Goal: Task Accomplishment & Management: Complete application form

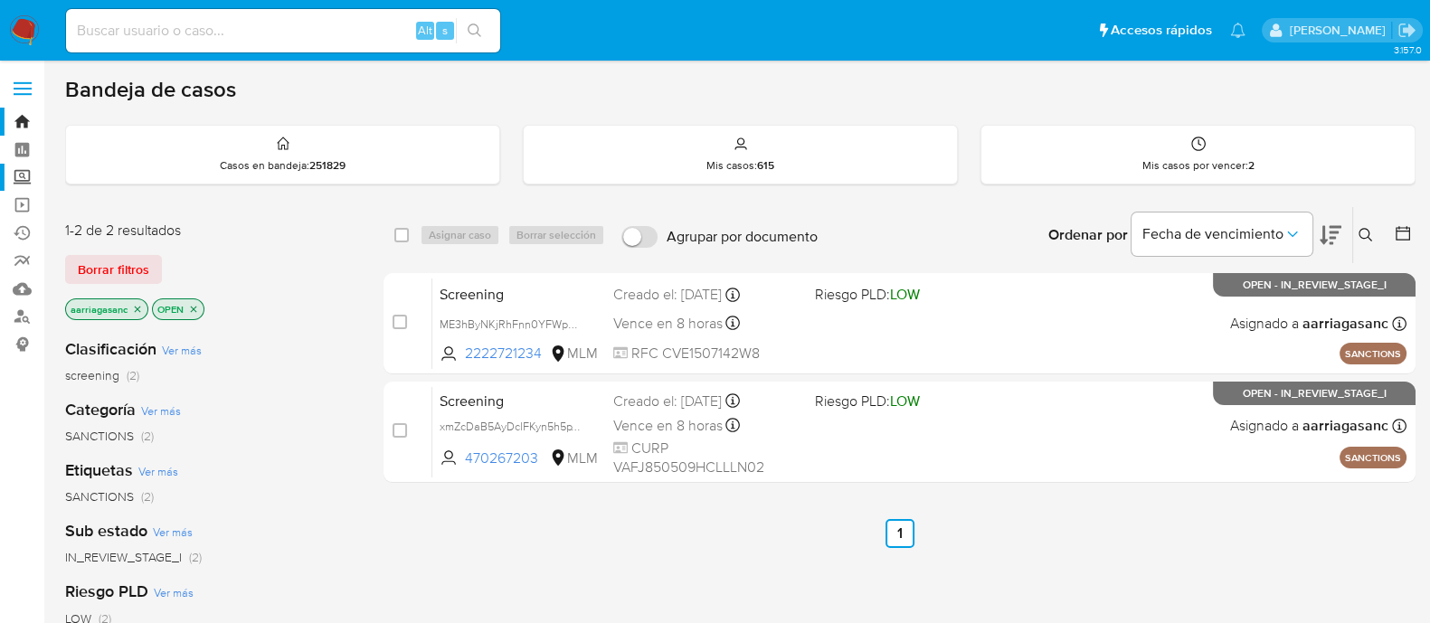
click at [25, 173] on label "Screening" at bounding box center [107, 178] width 215 height 28
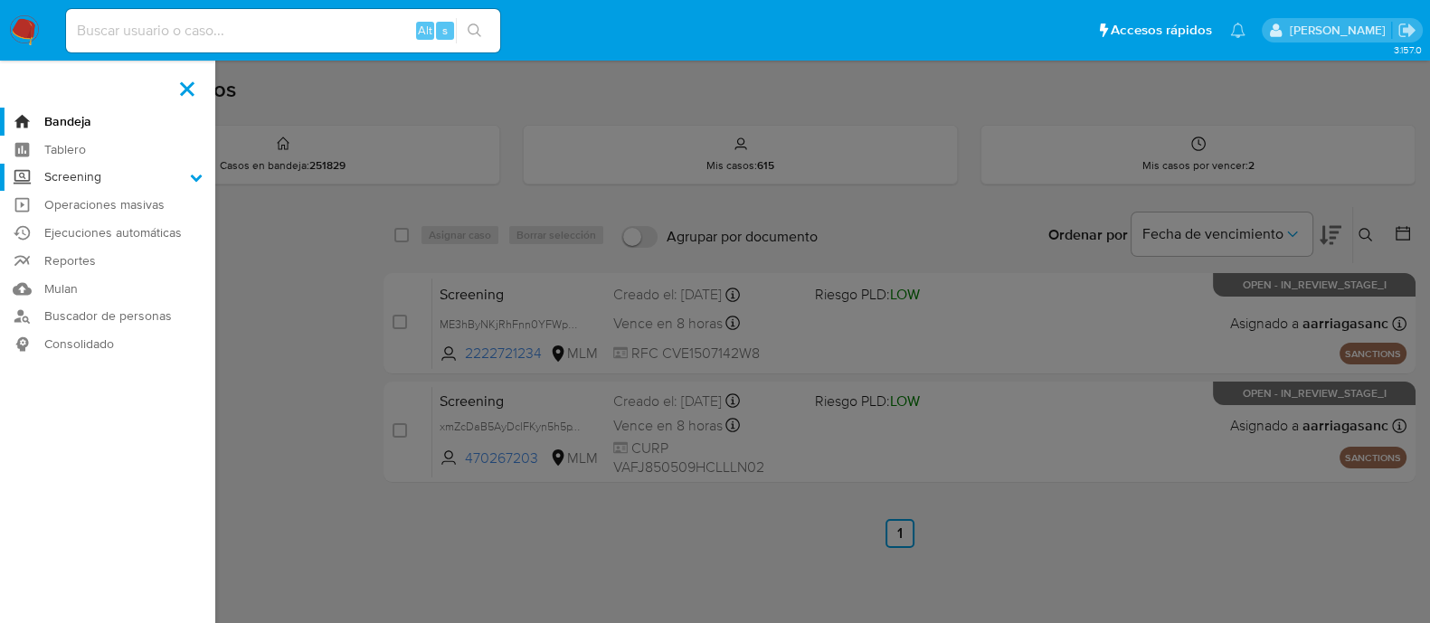
click at [0, 0] on input "Screening" at bounding box center [0, 0] width 0 height 0
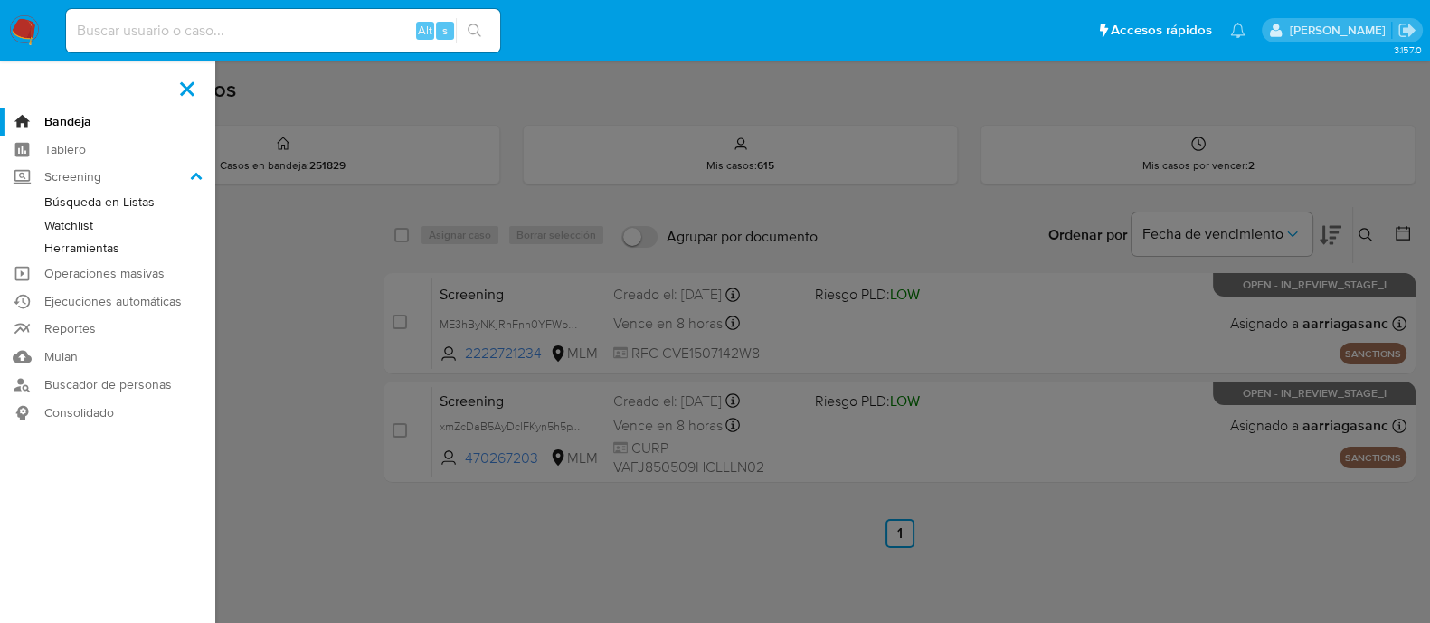
click at [108, 241] on link "Herramientas" at bounding box center [107, 248] width 215 height 23
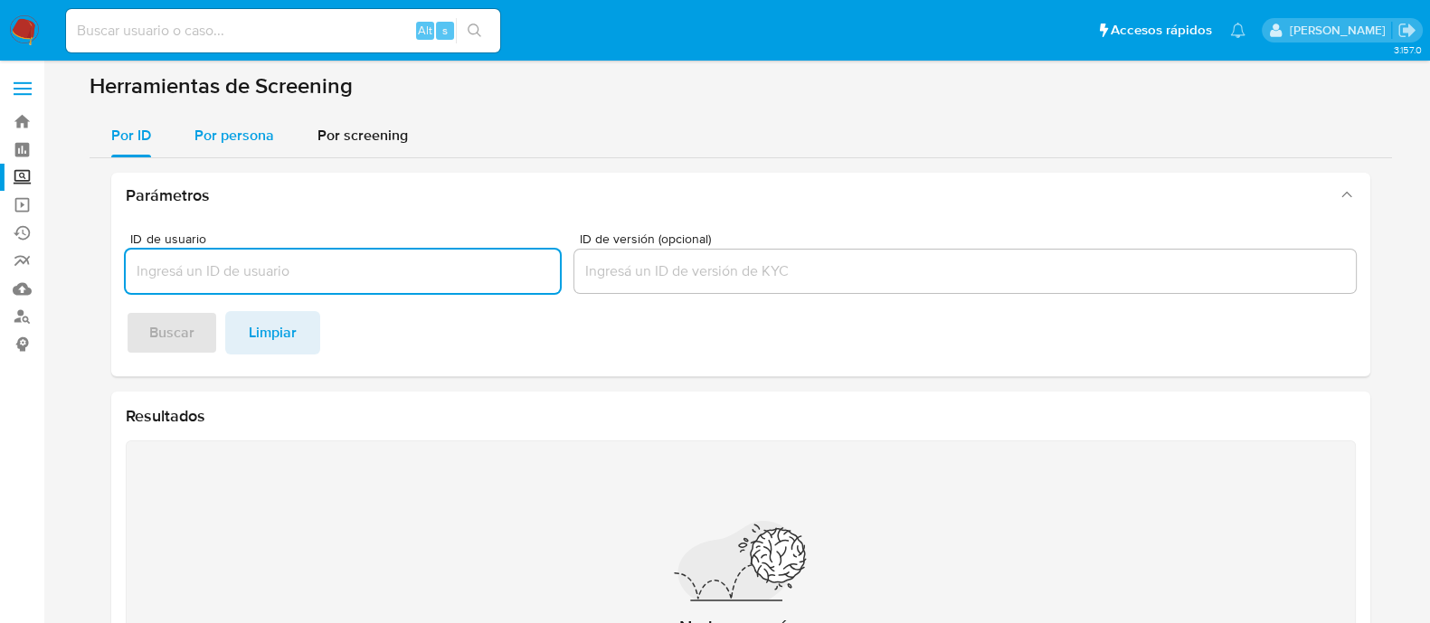
click at [235, 151] on div "Por persona" at bounding box center [234, 135] width 80 height 43
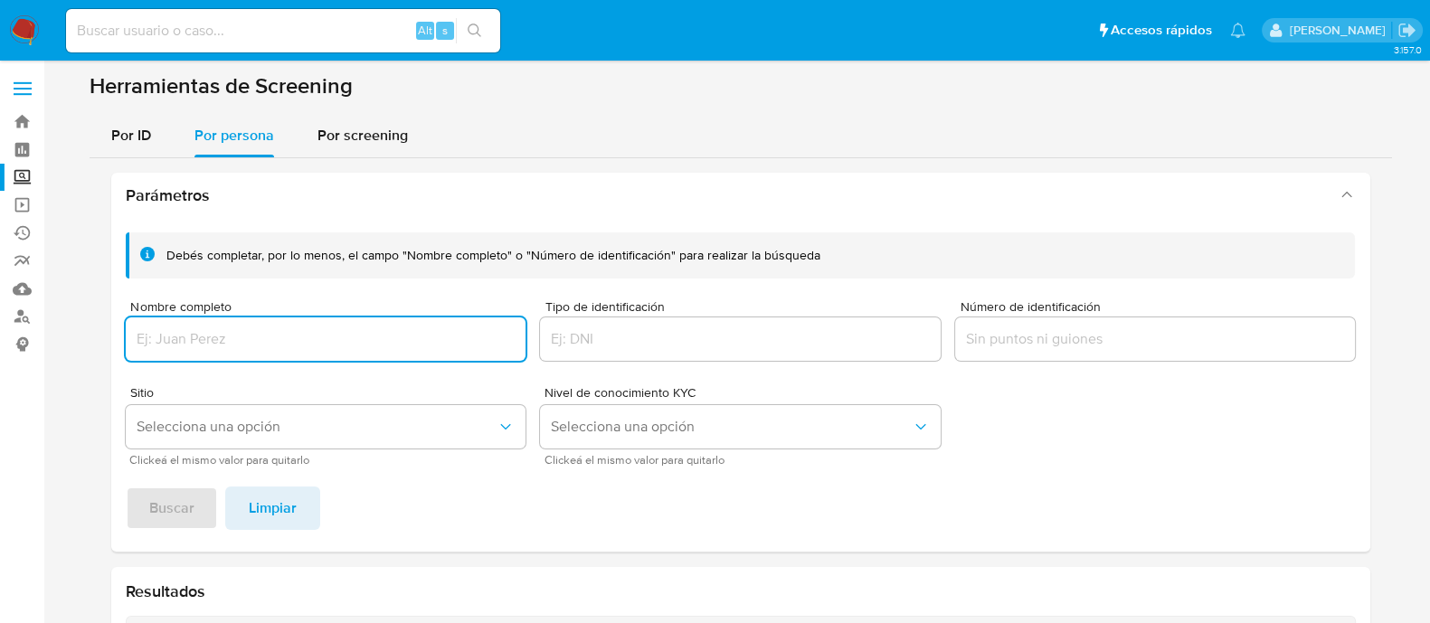
paste input "MIGUEL ÁNGEL ALISEDA SOTO"
type input "MIGUEL ÁNGEL ALISEDA SOTO"
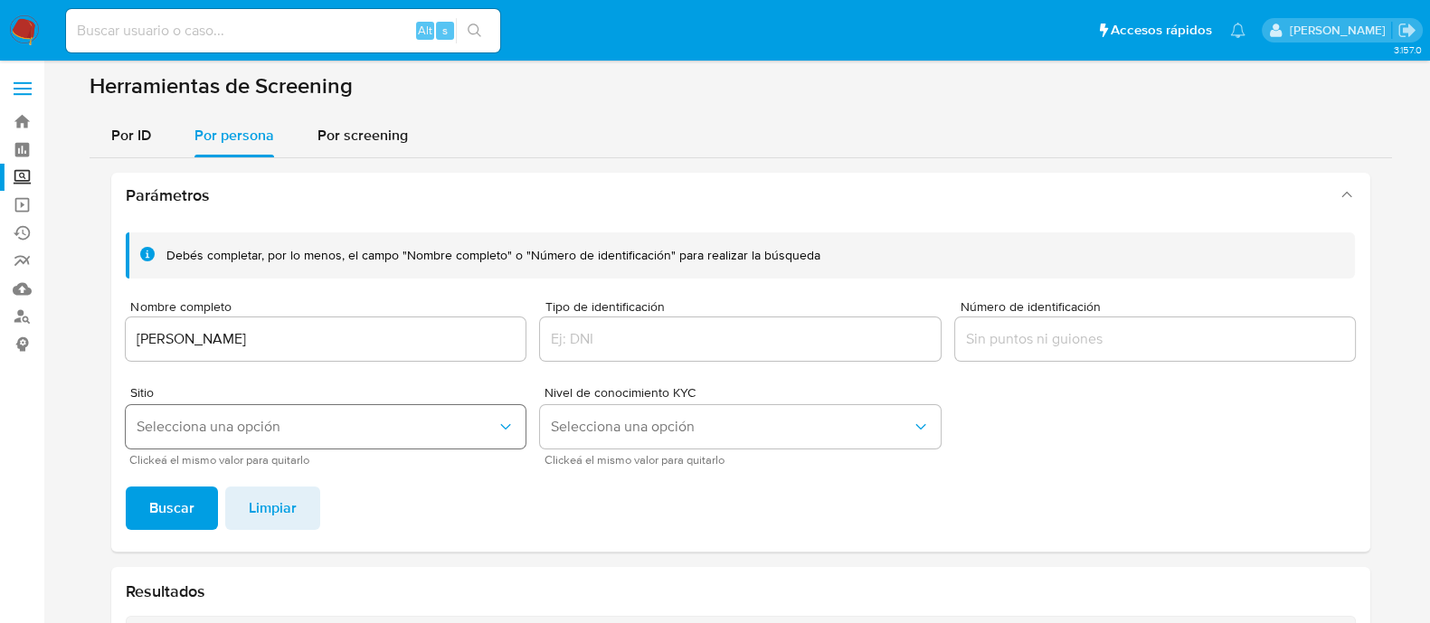
click at [286, 423] on span "Selecciona una opción" at bounding box center [317, 427] width 361 height 18
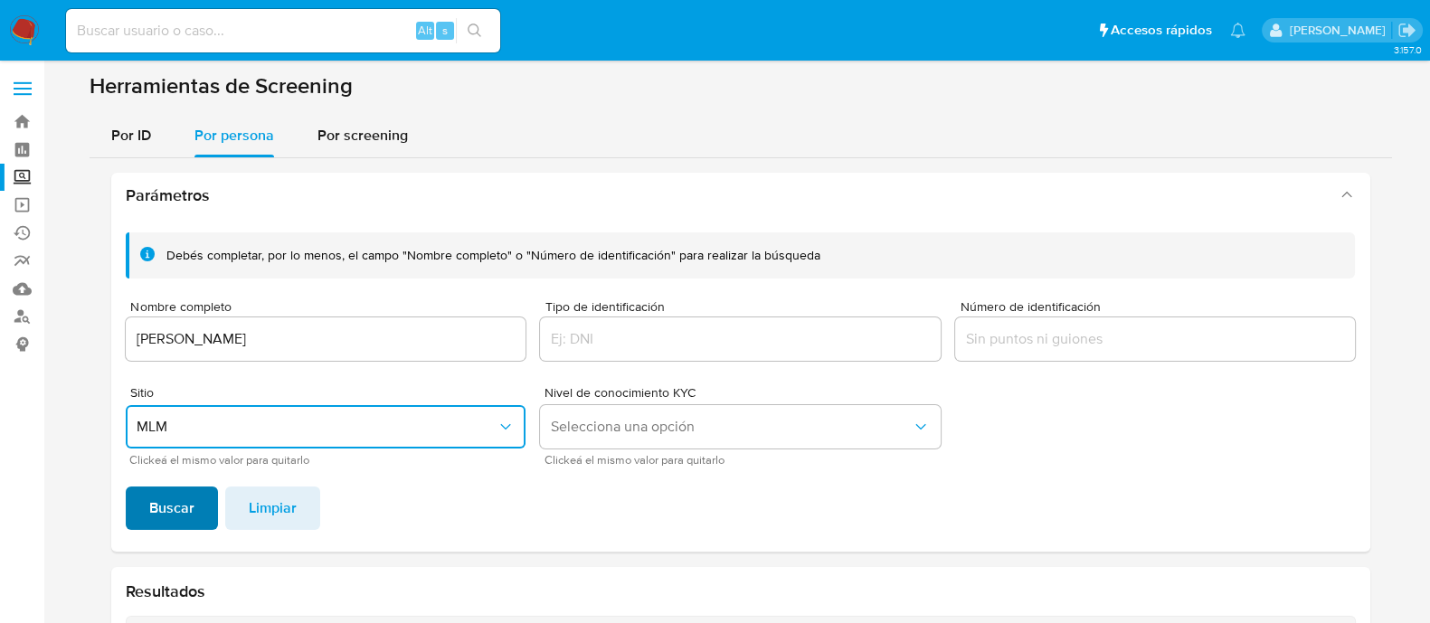
click at [194, 497] on button "Buscar" at bounding box center [172, 507] width 92 height 43
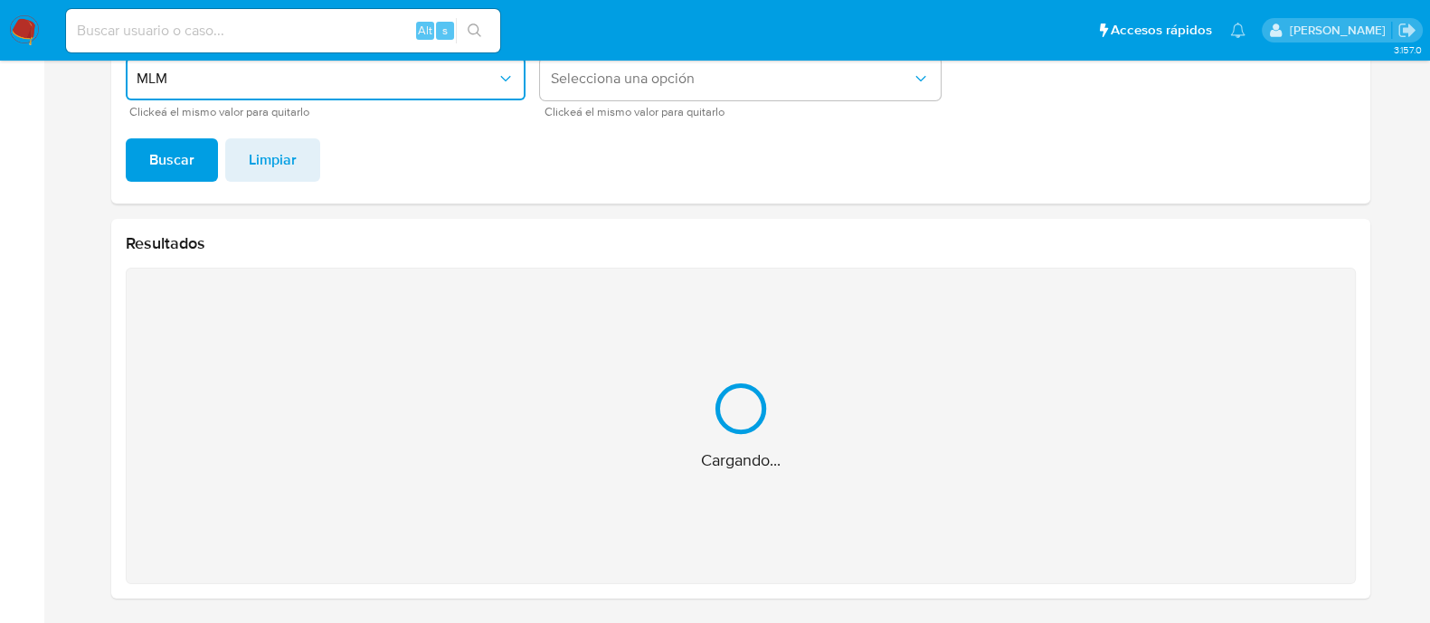
scroll to position [61, 0]
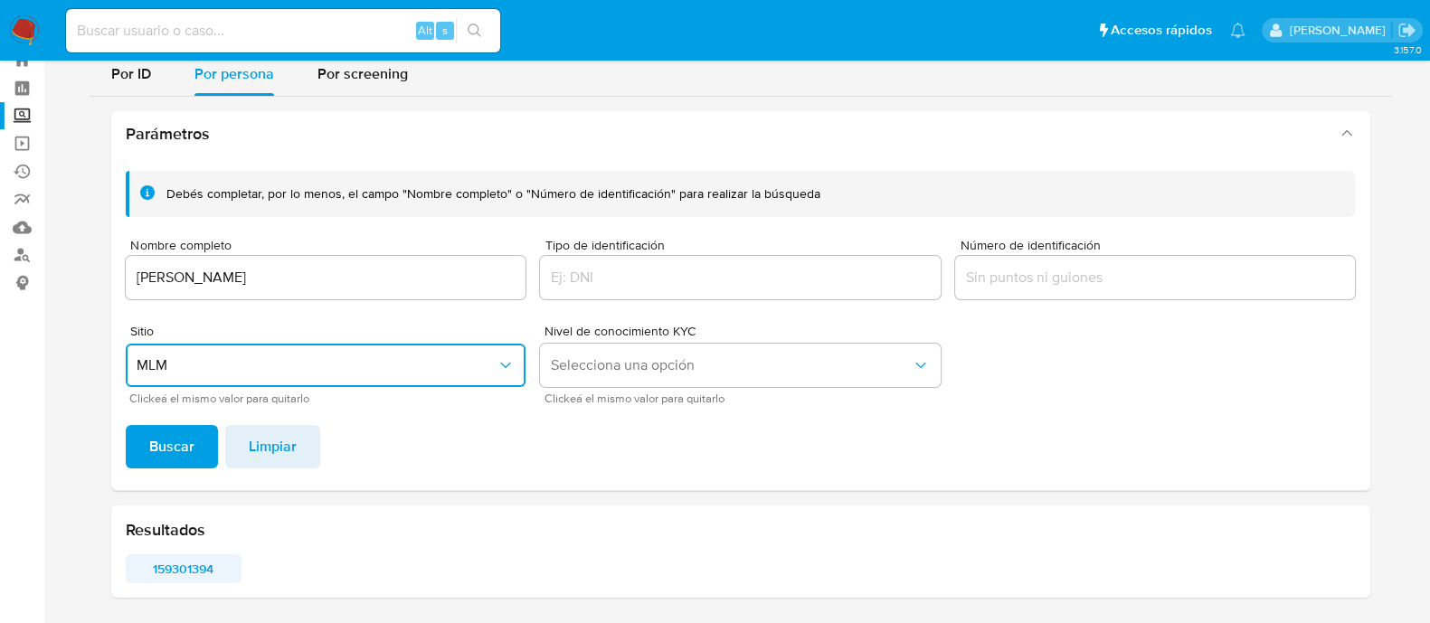
click at [175, 579] on span "159301394" at bounding box center [183, 568] width 91 height 25
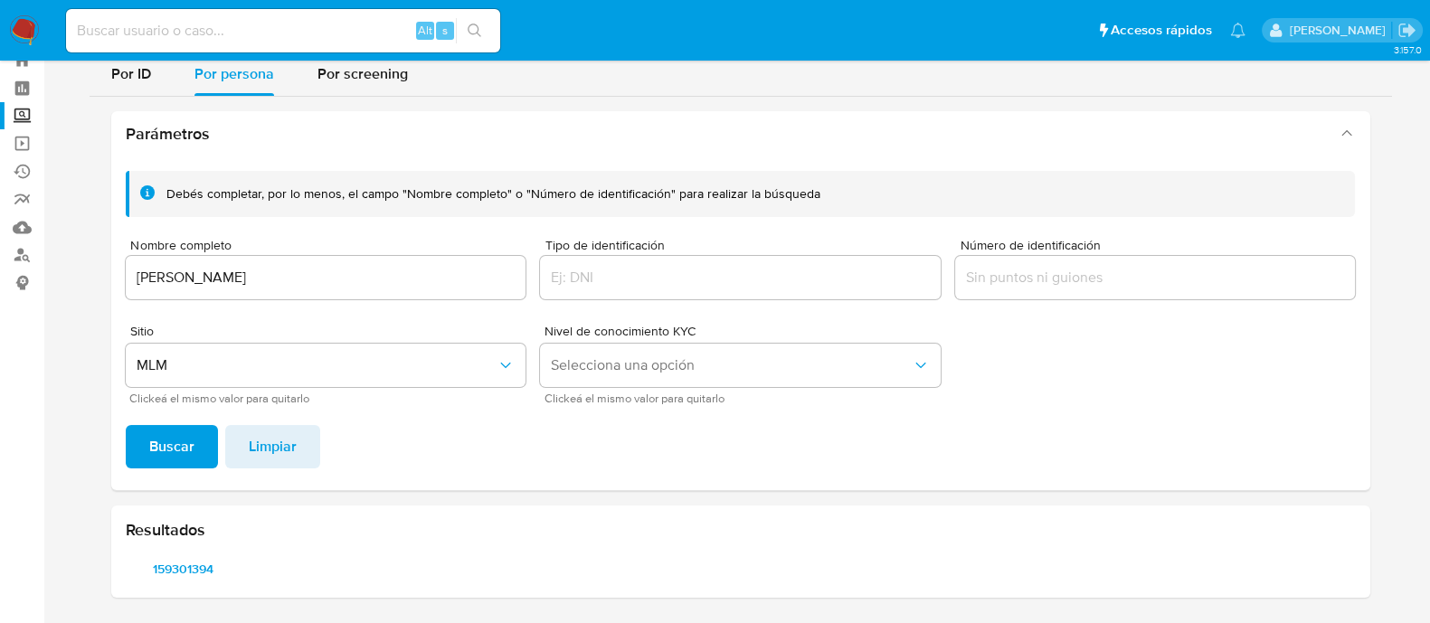
click at [381, 271] on input "MIGUEL ÁNGEL ALISEDA SOTO" at bounding box center [326, 278] width 401 height 24
click at [380, 272] on input "MIGUEL ÁNGEL ALISEDA SOTO" at bounding box center [326, 278] width 401 height 24
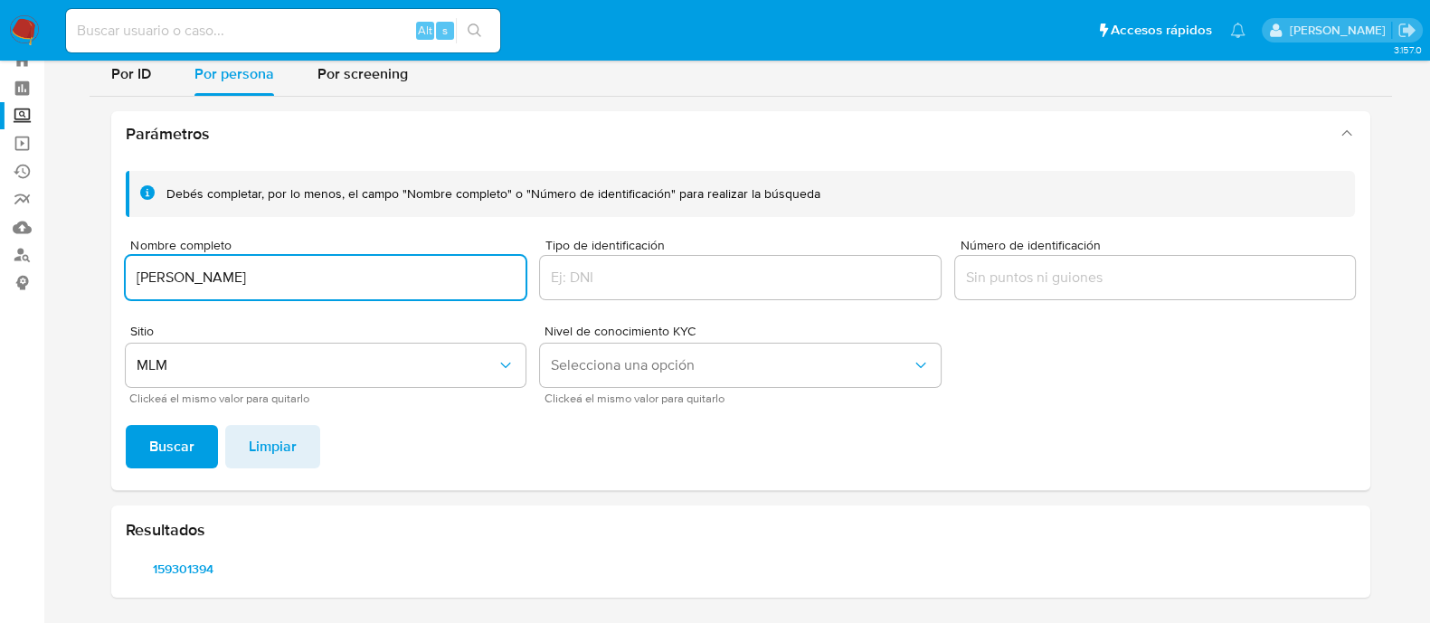
click at [380, 272] on input "MIGUEL ÁNGEL ALISEDA SOTO" at bounding box center [326, 278] width 401 height 24
type input "ALQUIMIA MEXICANA, S. DE R.L."
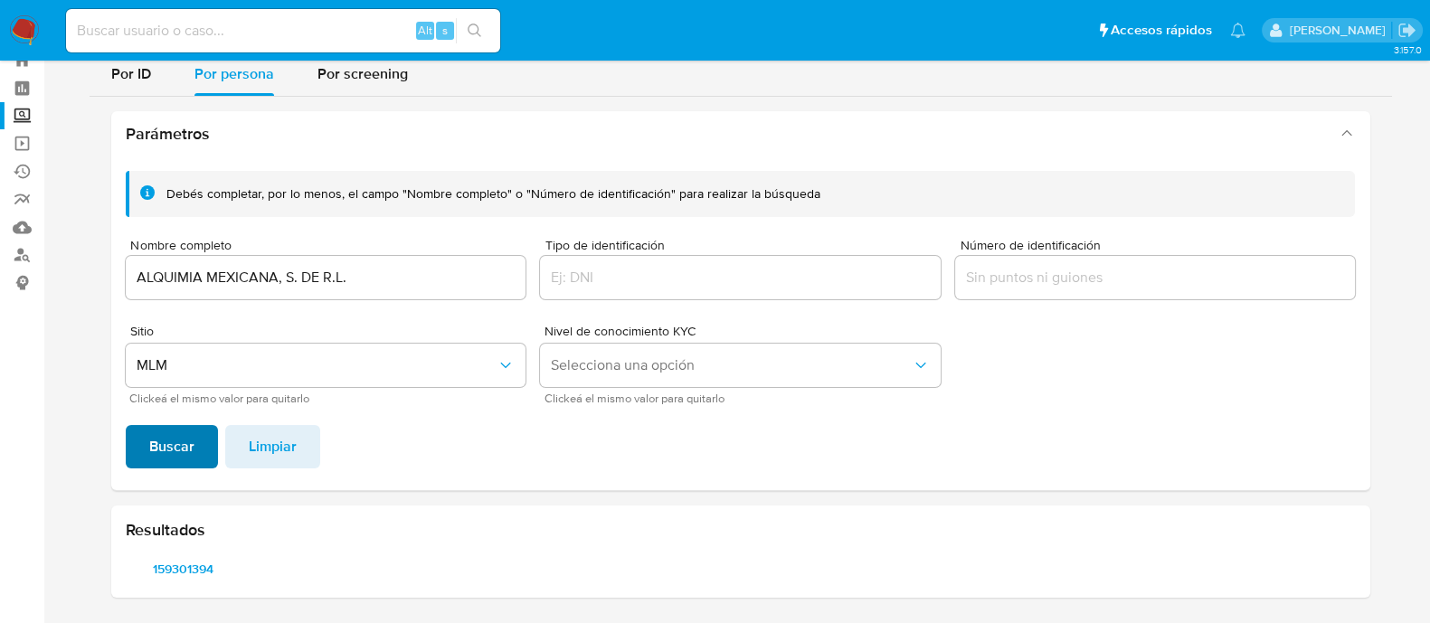
click at [188, 437] on span "Buscar" at bounding box center [171, 447] width 45 height 40
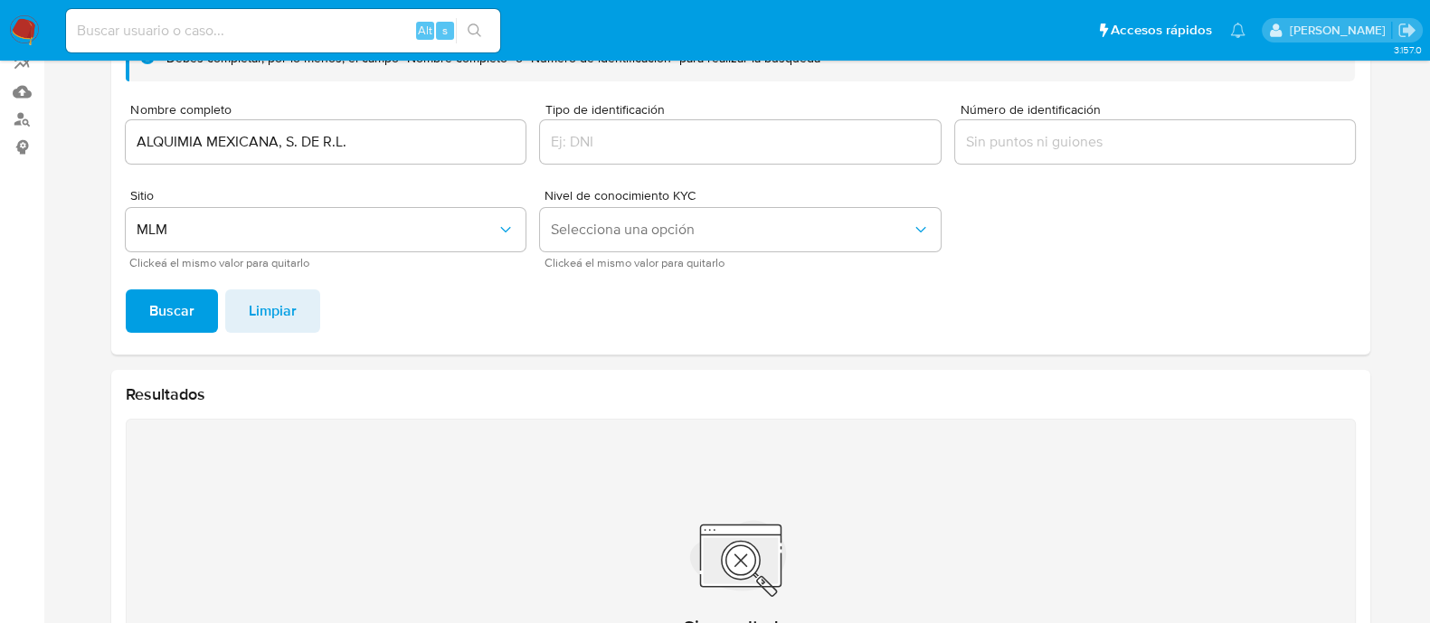
scroll to position [9, 0]
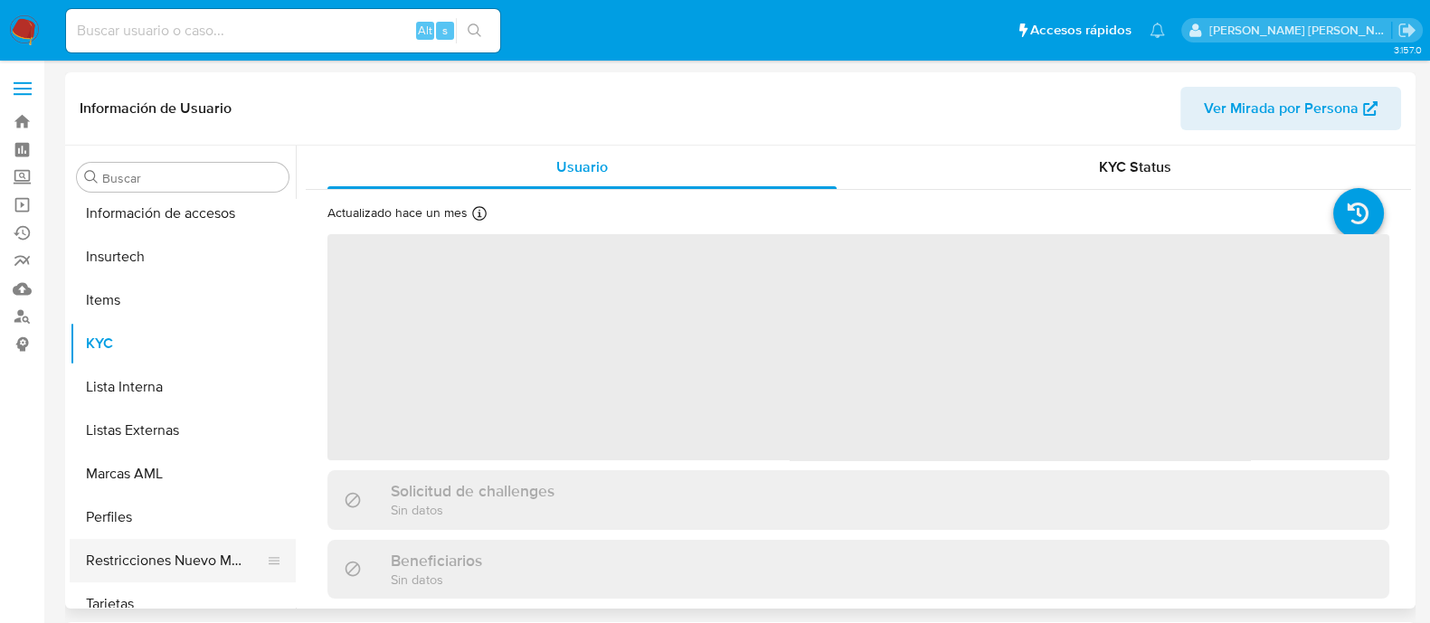
scroll to position [763, 0]
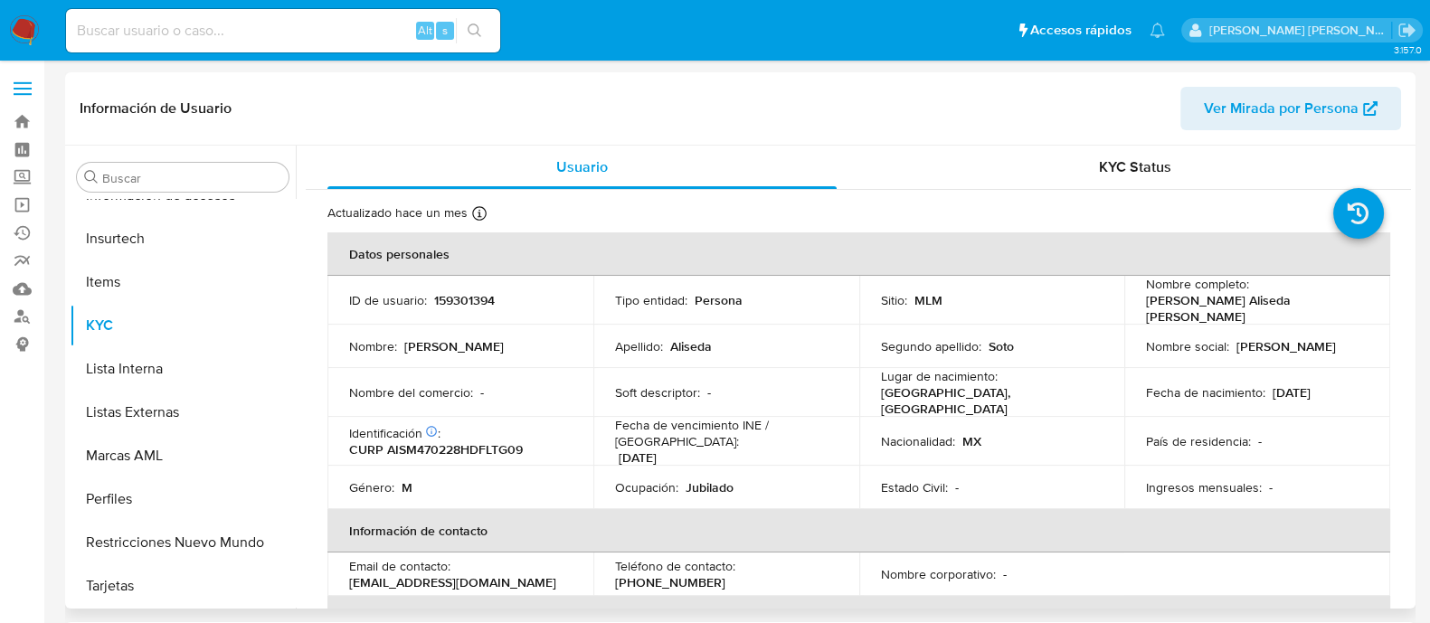
select select "10"
click at [455, 295] on p "159301394" at bounding box center [464, 300] width 61 height 16
copy p "159301394"
click at [203, 370] on button "Lista Interna" at bounding box center [176, 368] width 212 height 43
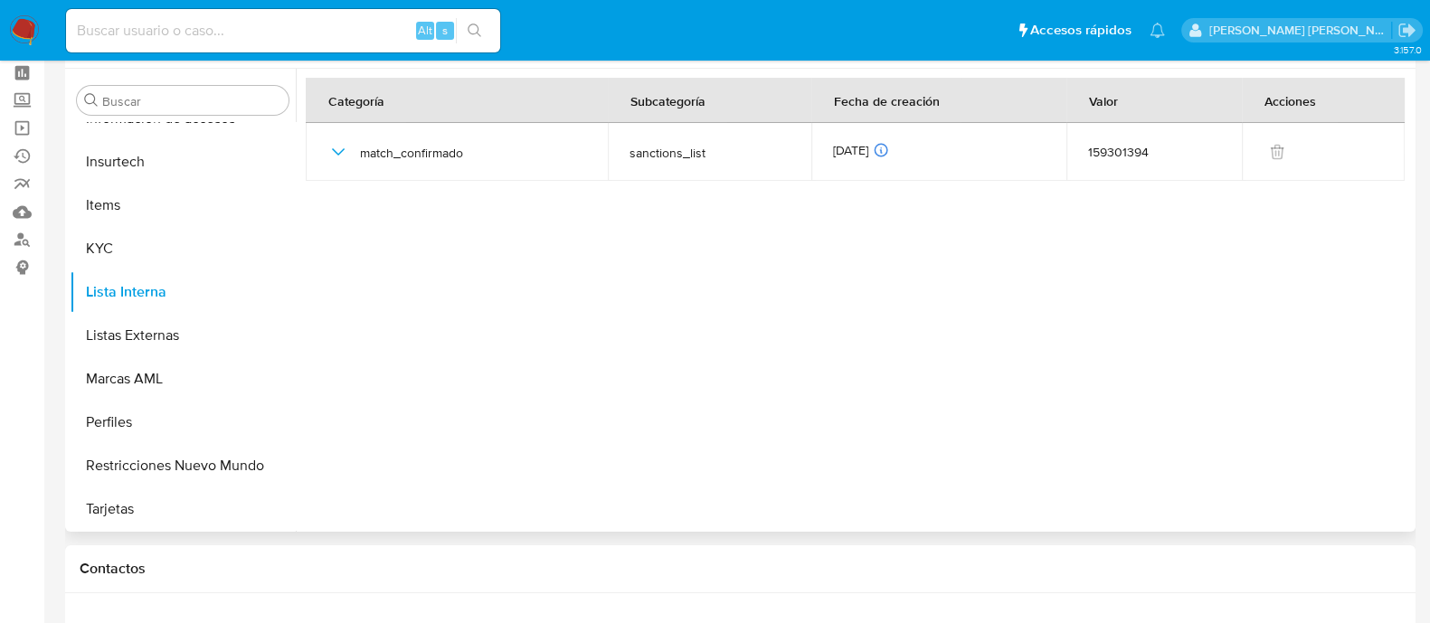
scroll to position [112, 0]
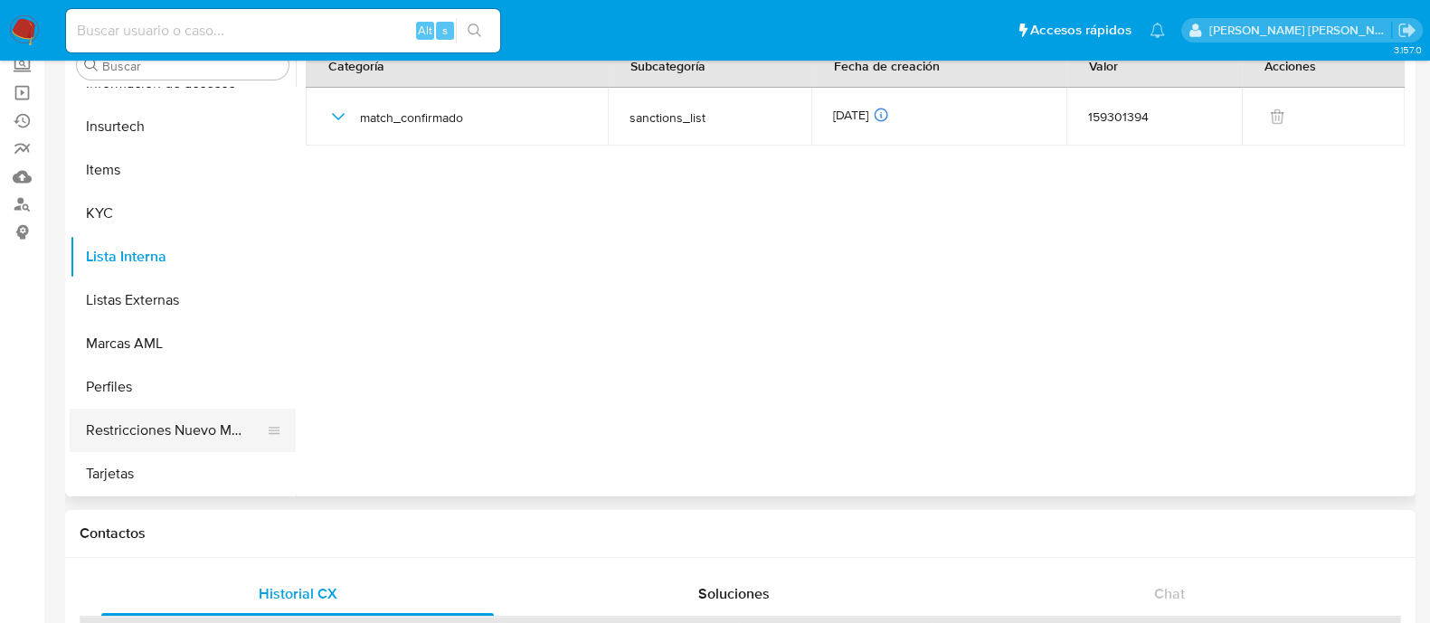
click at [188, 420] on button "Restricciones Nuevo Mundo" at bounding box center [176, 430] width 212 height 43
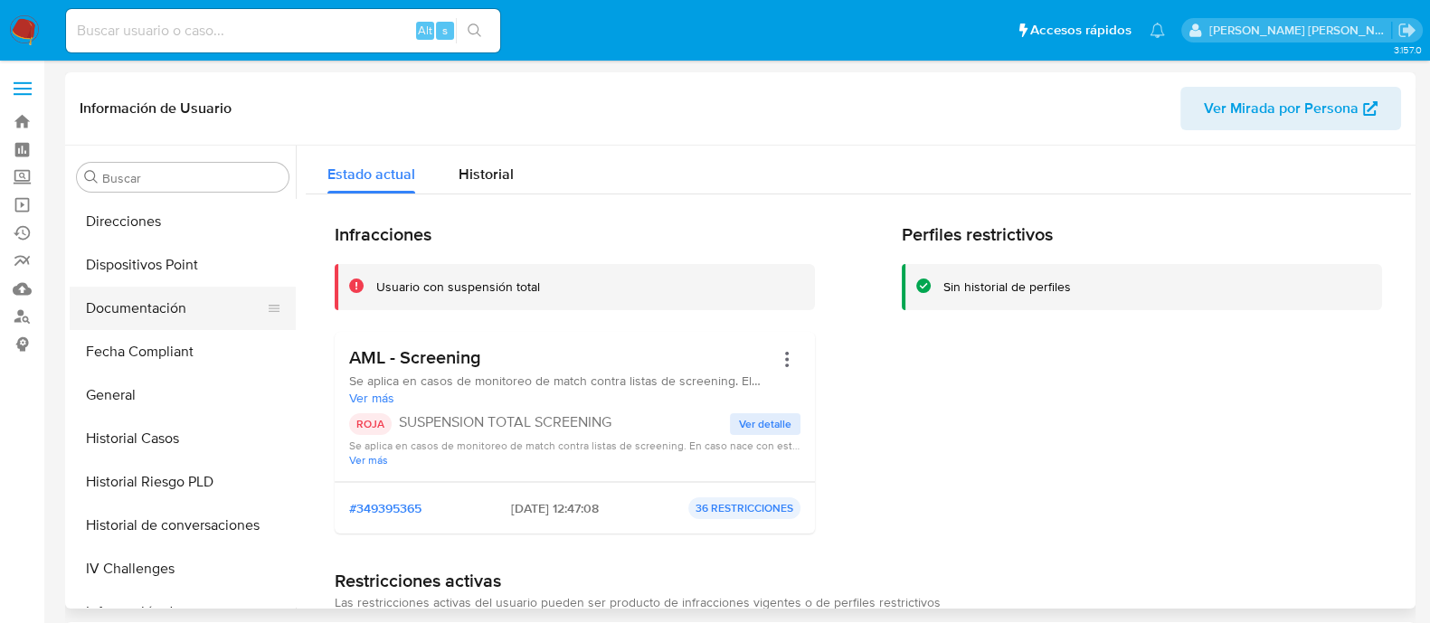
scroll to position [312, 0]
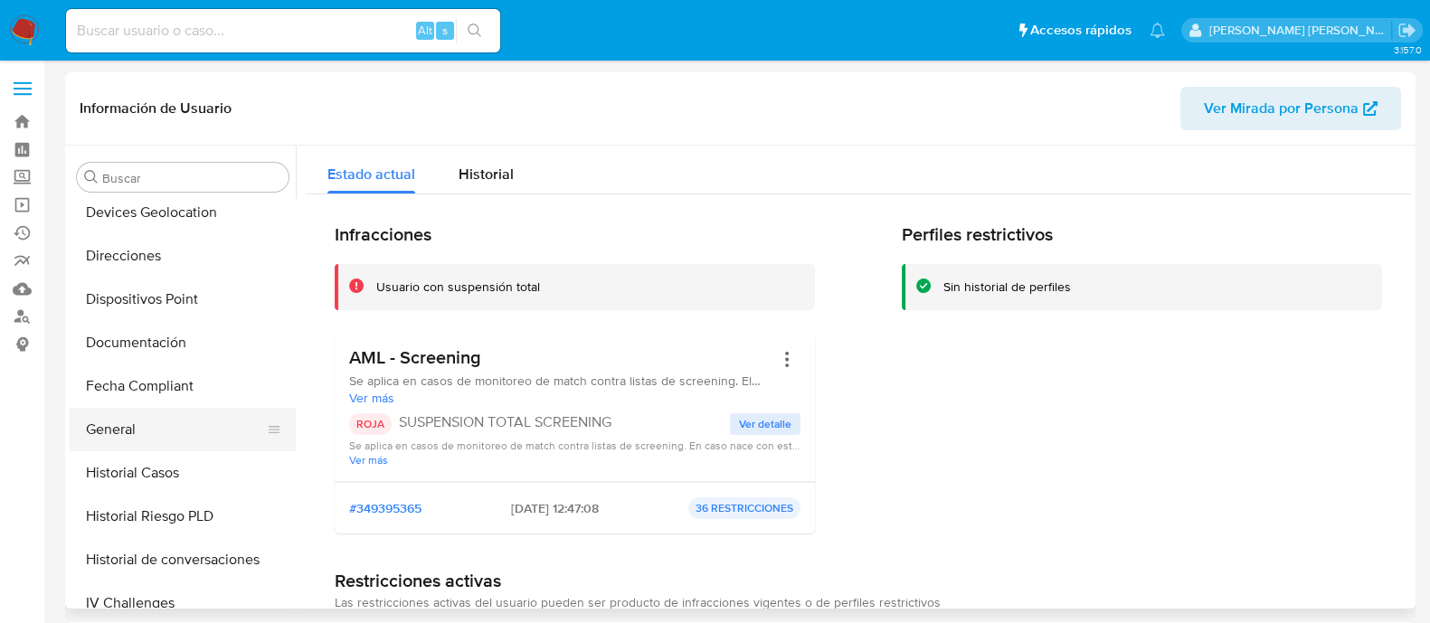
click at [134, 413] on button "General" at bounding box center [176, 429] width 212 height 43
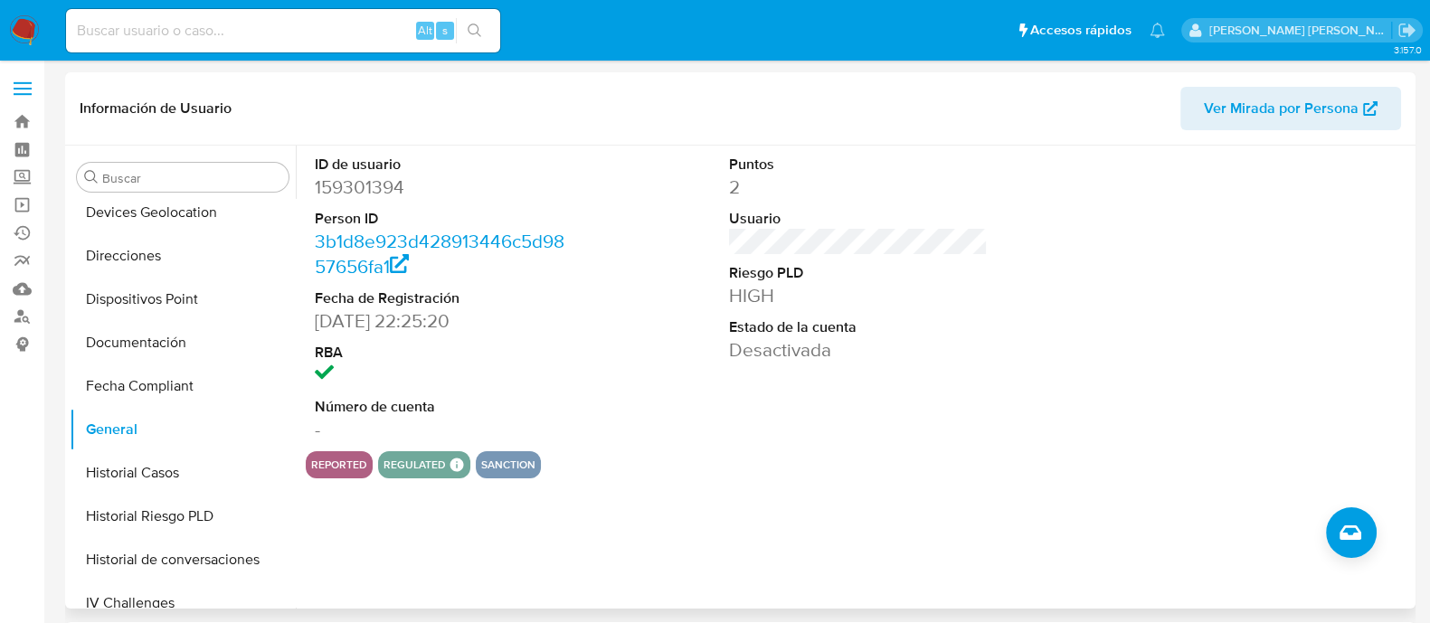
click at [943, 374] on div "Puntos 2 Usuario Riesgo PLD HIGH Estado de la cuenta Desactivada" at bounding box center [858, 299] width 277 height 306
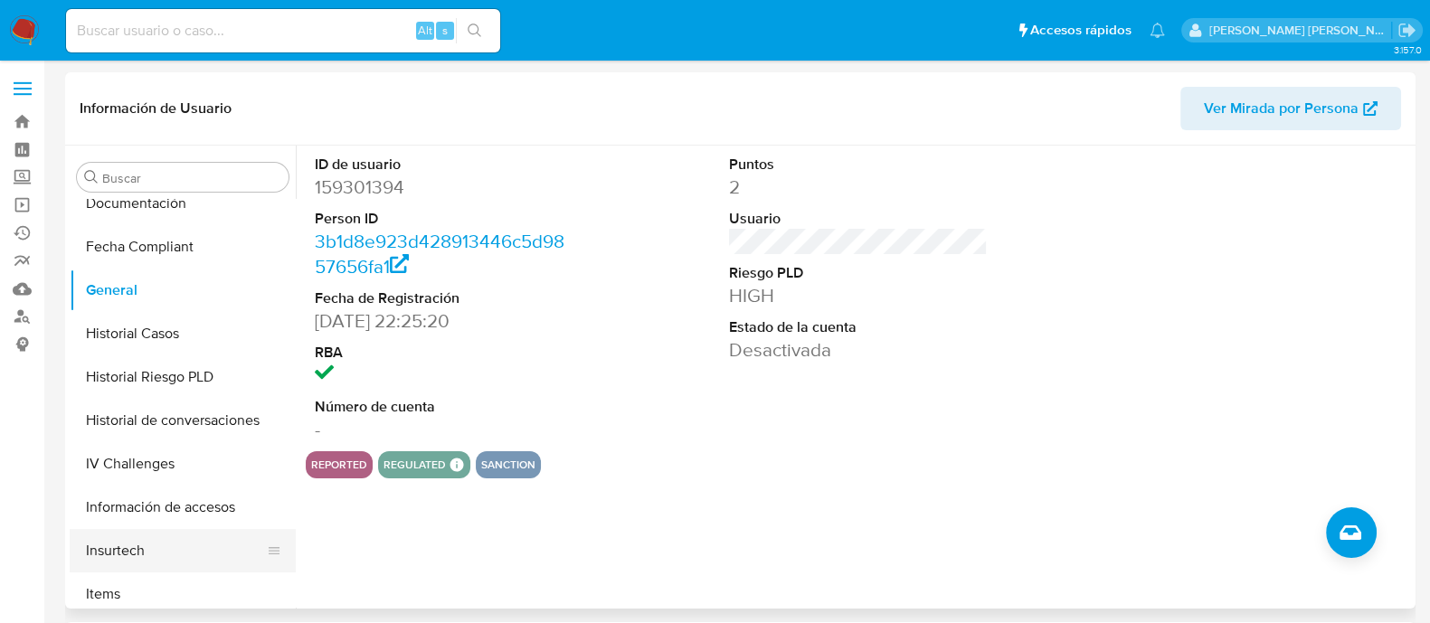
scroll to position [565, 0]
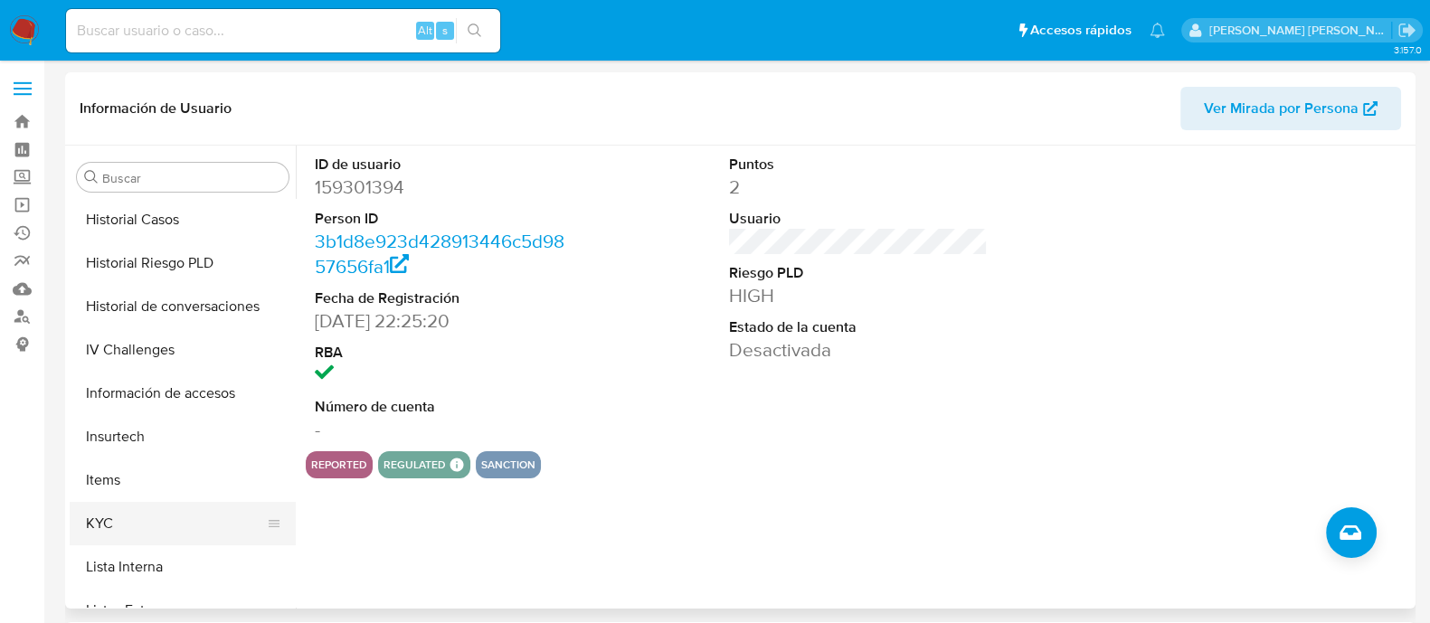
click at [134, 524] on button "KYC" at bounding box center [176, 523] width 212 height 43
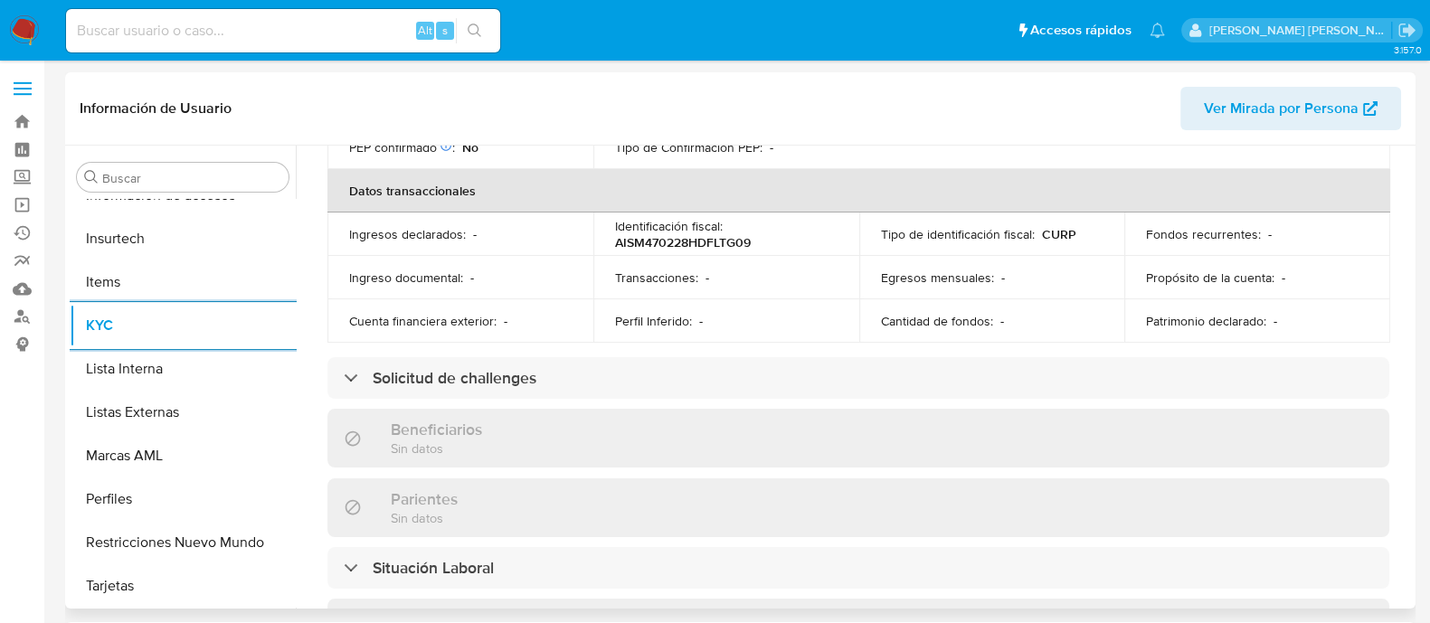
scroll to position [553, 0]
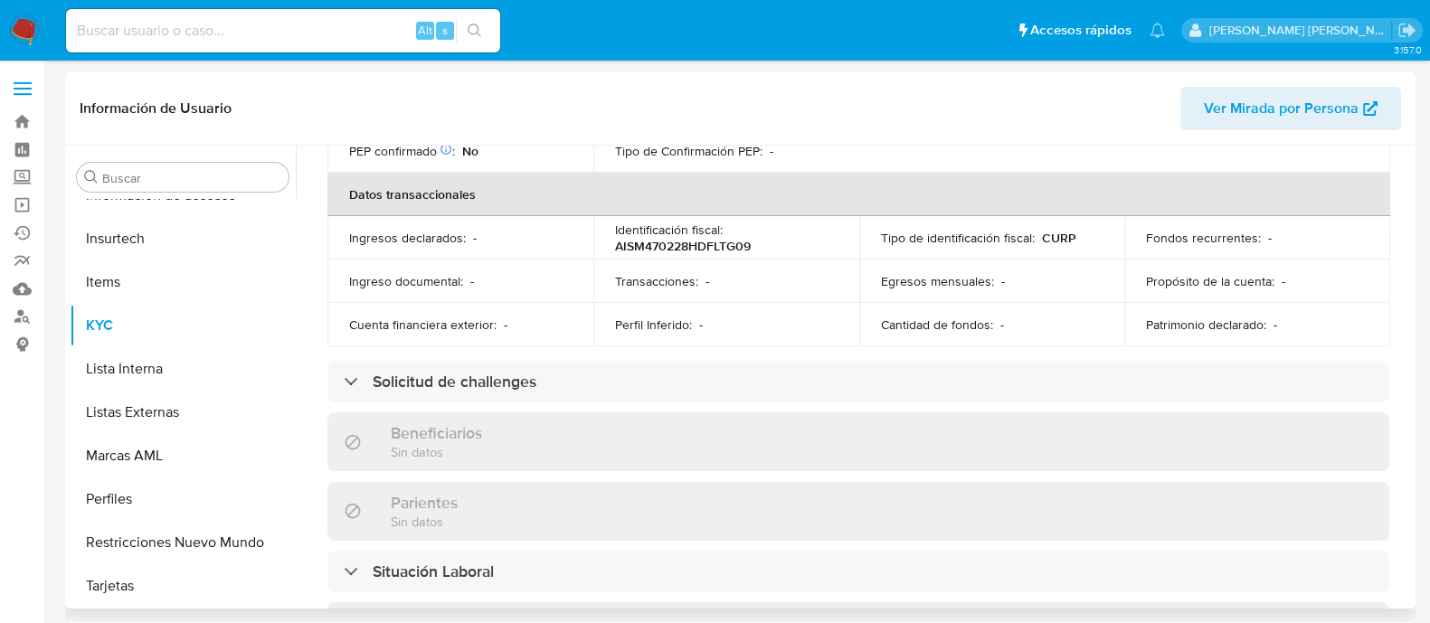
click at [458, 412] on div "Beneficiarios Sin datos" at bounding box center [858, 441] width 1062 height 59
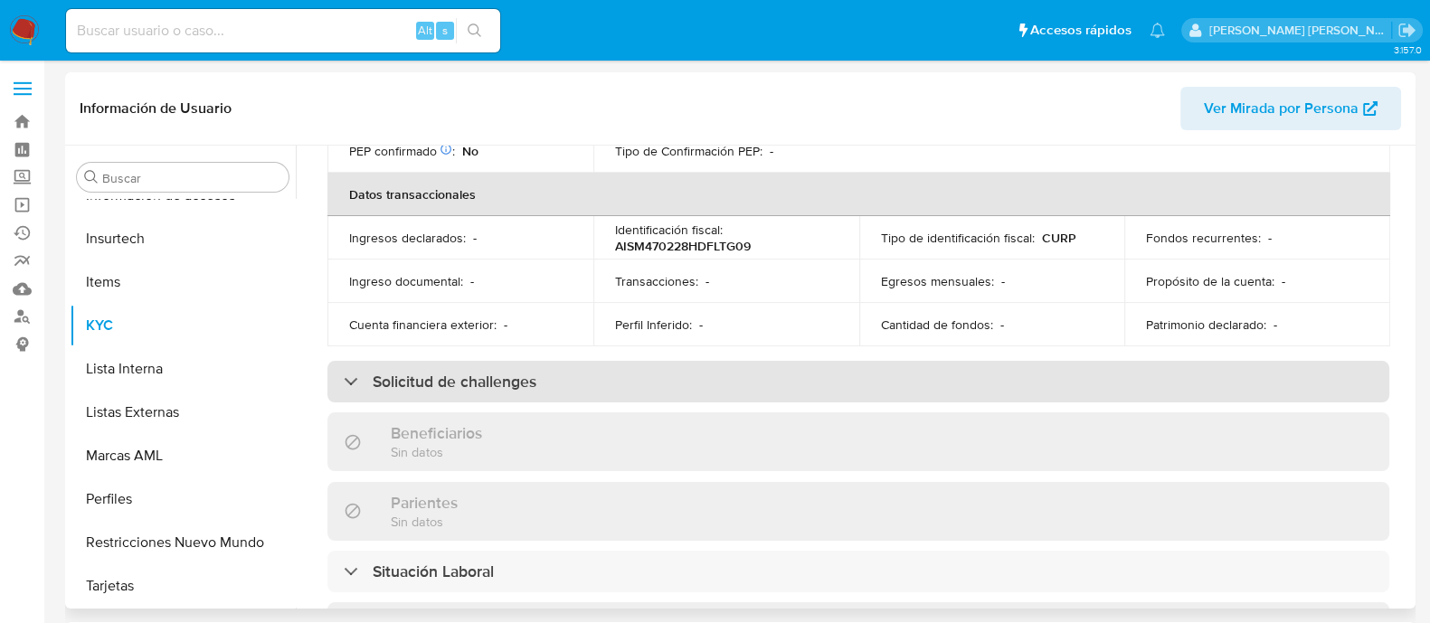
scroll to position [0, 0]
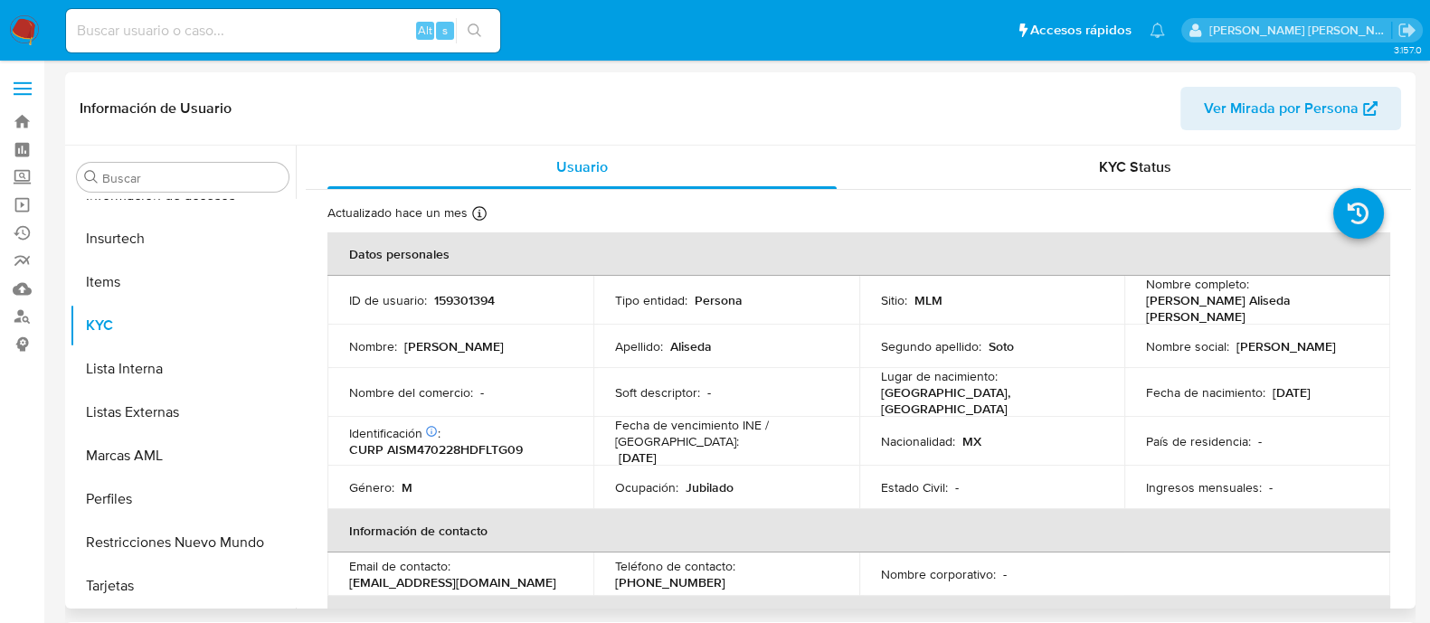
click at [464, 311] on td "ID de usuario : 159301394" at bounding box center [460, 300] width 266 height 49
click at [461, 284] on td "ID de usuario : 159301394" at bounding box center [460, 300] width 266 height 49
click at [470, 305] on p "159301394" at bounding box center [464, 300] width 61 height 16
copy p "159301394"
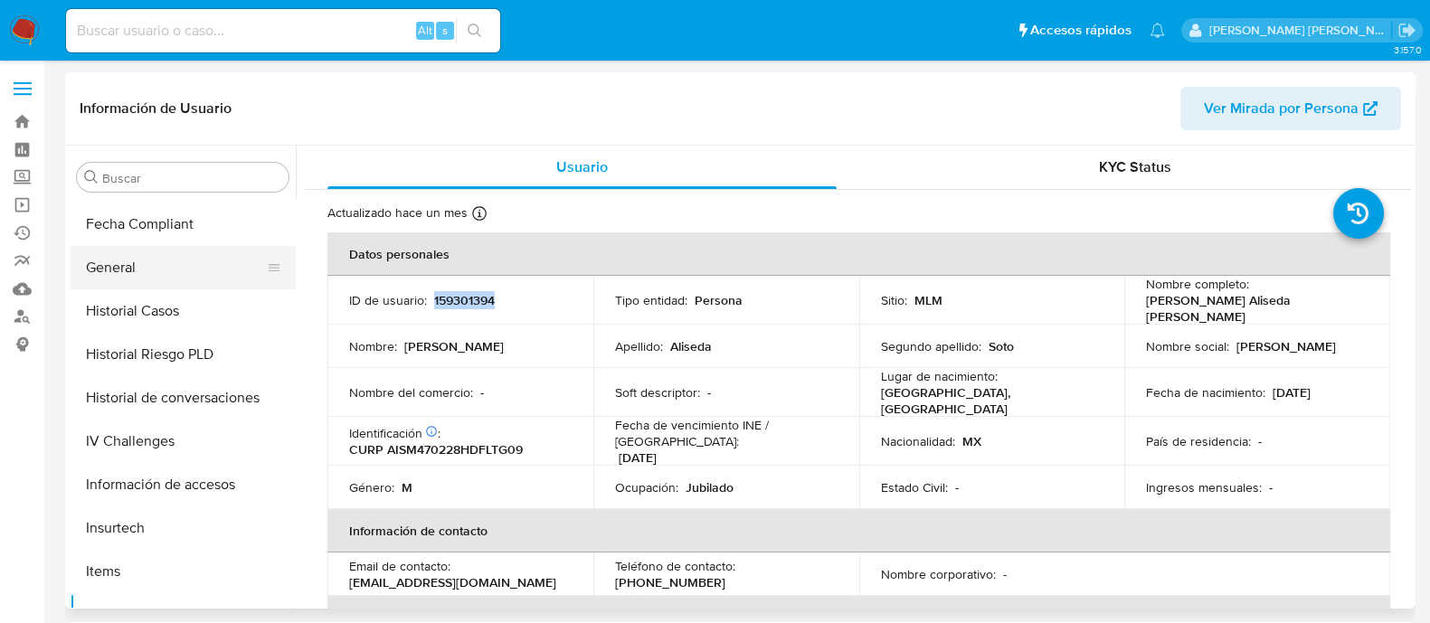
scroll to position [424, 0]
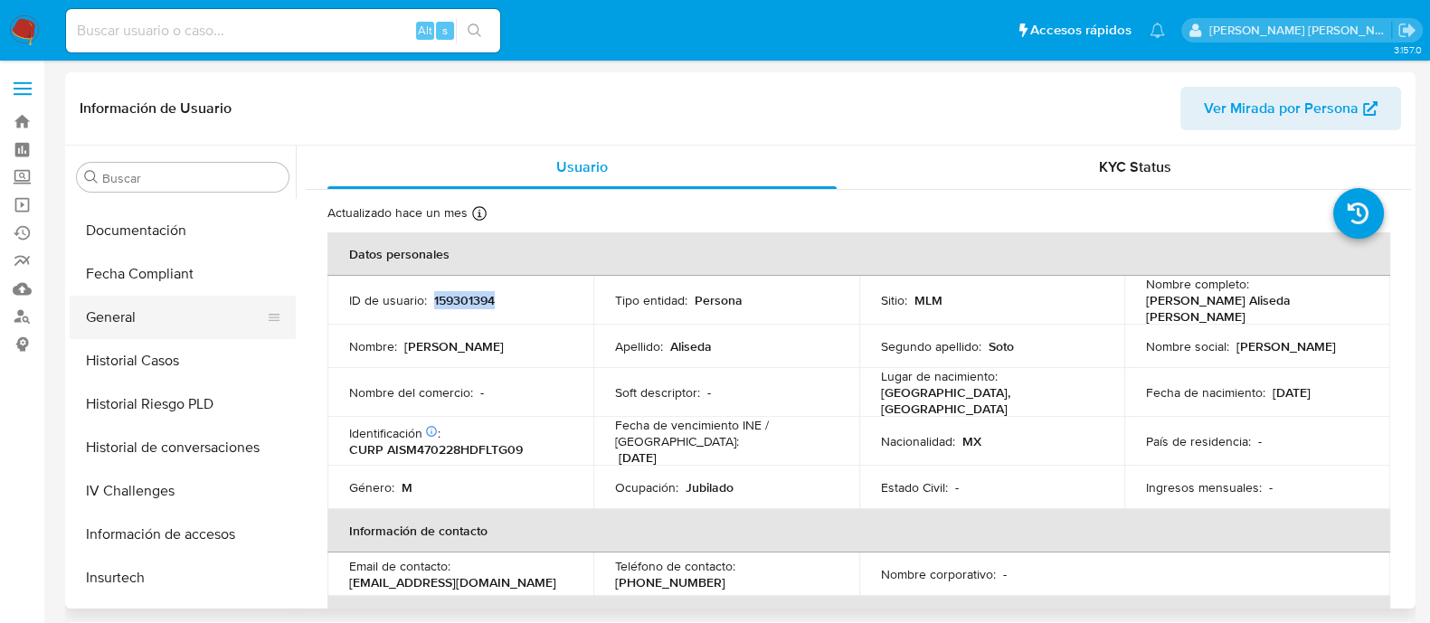
click at [139, 309] on button "General" at bounding box center [176, 317] width 212 height 43
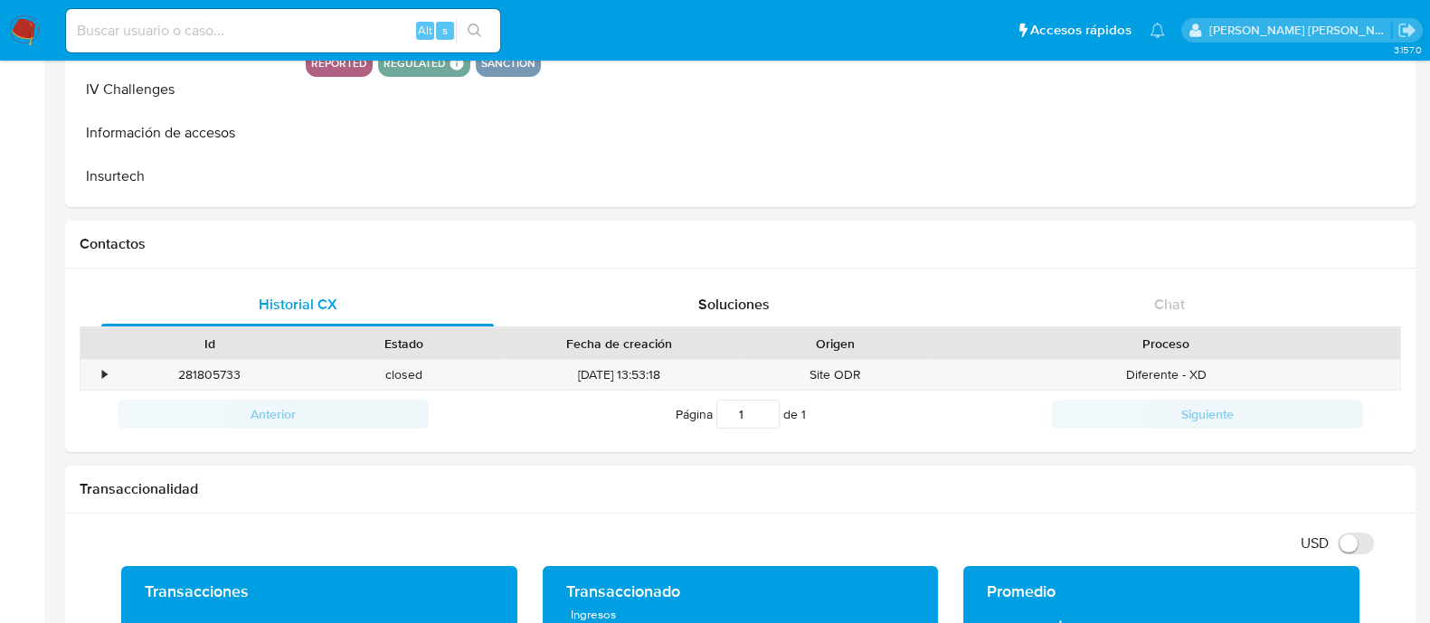
scroll to position [565, 0]
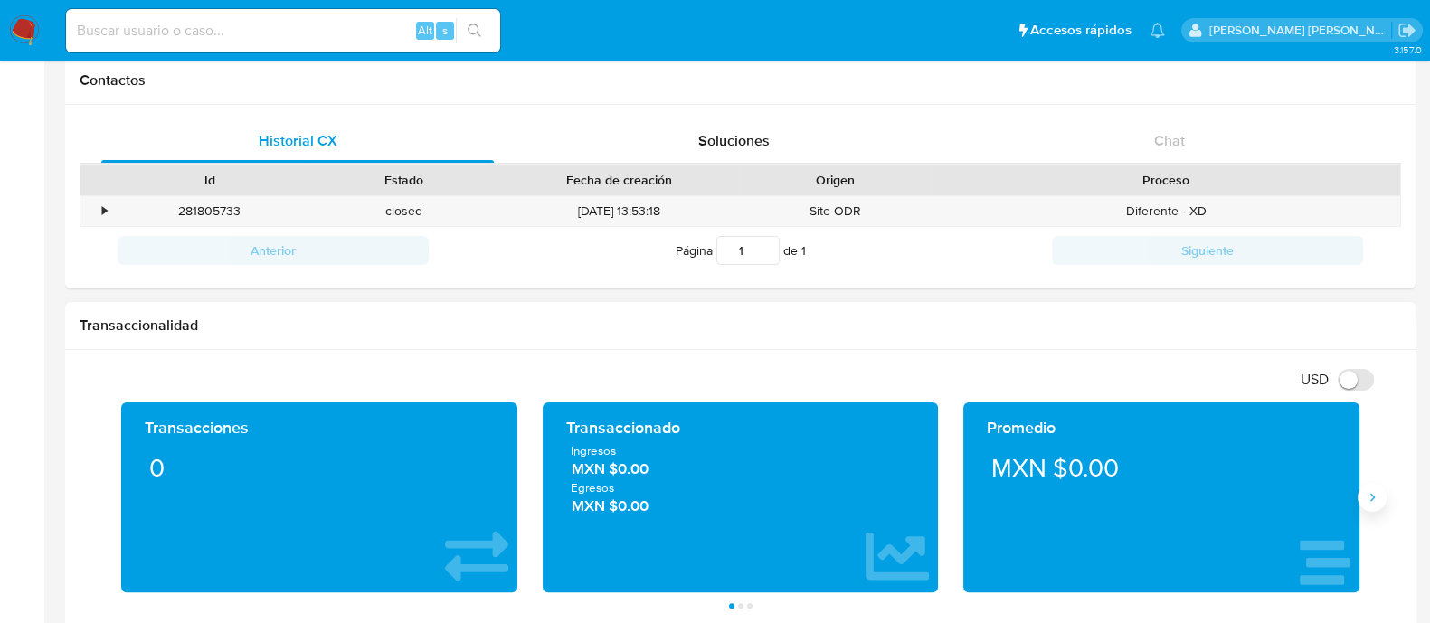
click at [1364, 495] on icon "Siguiente" at bounding box center [1371, 497] width 14 height 14
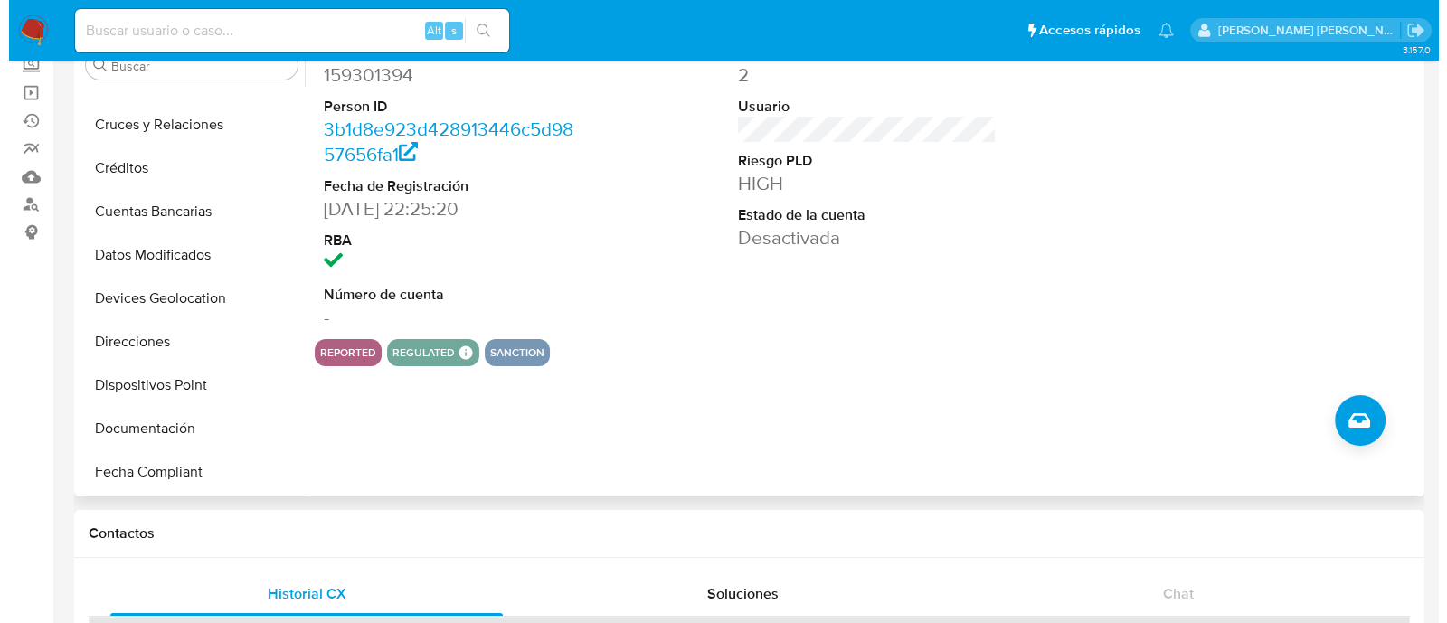
scroll to position [0, 0]
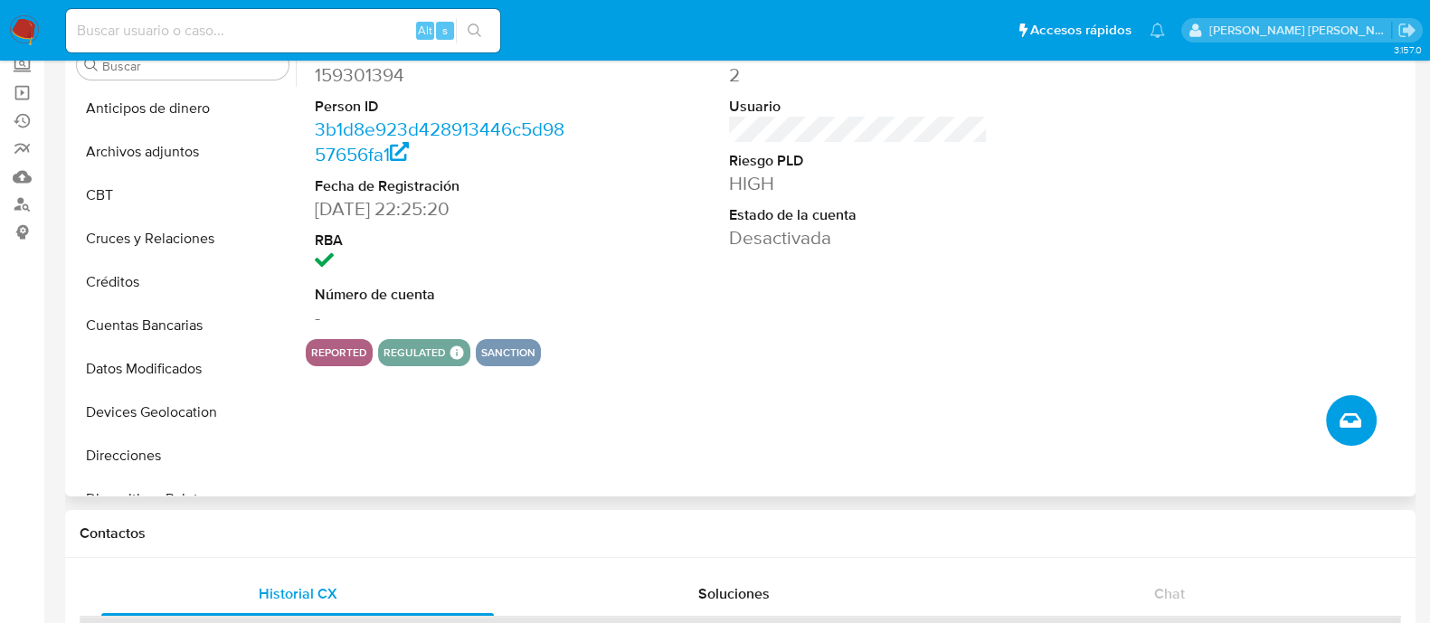
click at [1369, 421] on button "Crear caso manual" at bounding box center [1351, 420] width 51 height 51
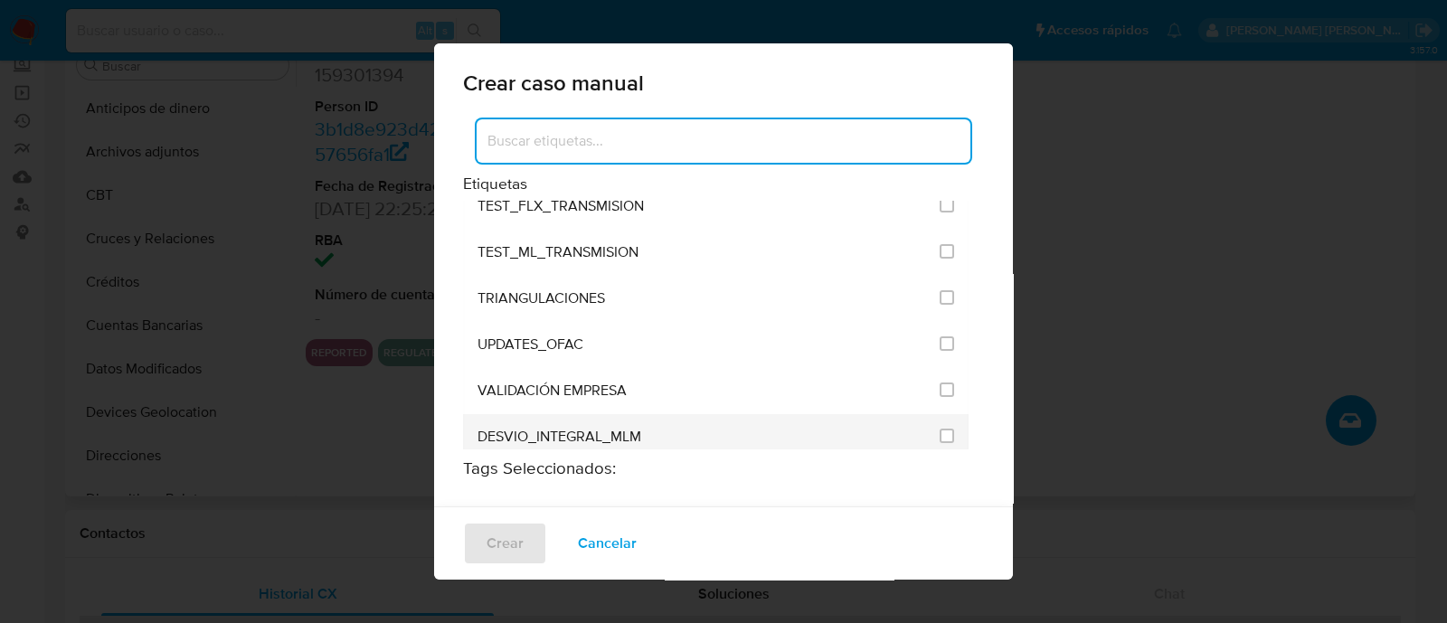
scroll to position [2374, 0]
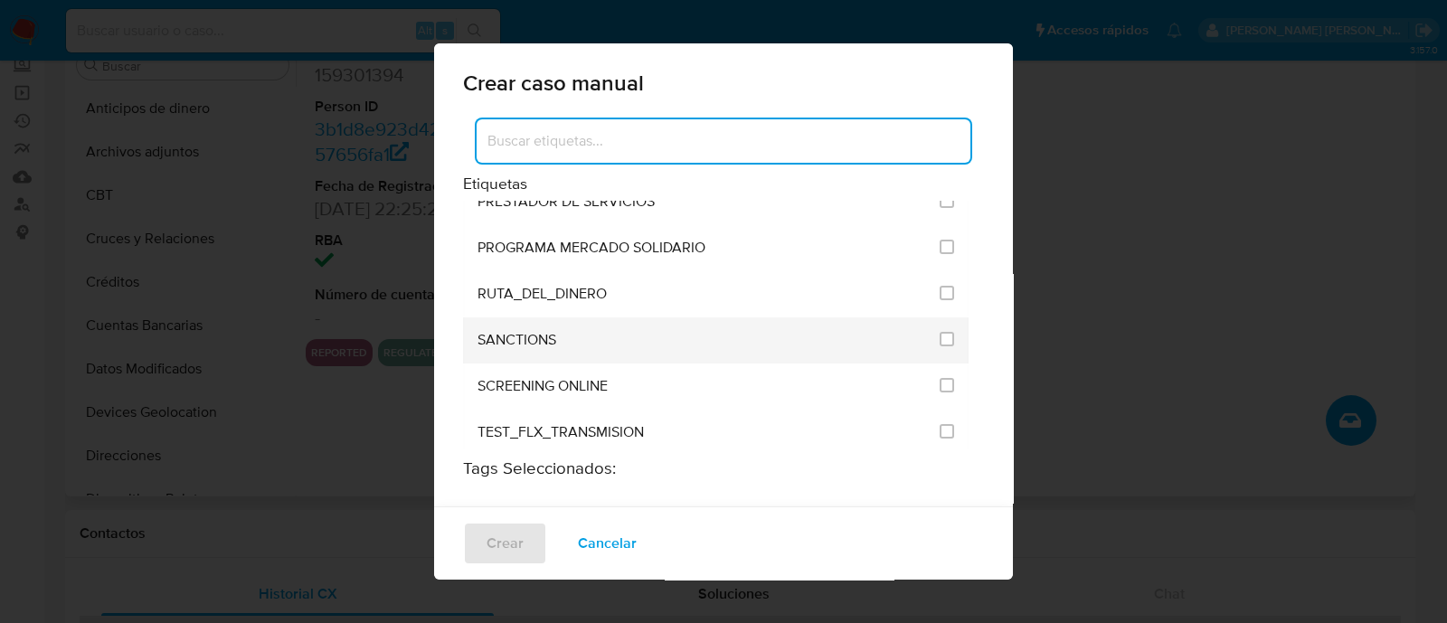
click at [602, 317] on div "SANCTIONS" at bounding box center [702, 340] width 451 height 46
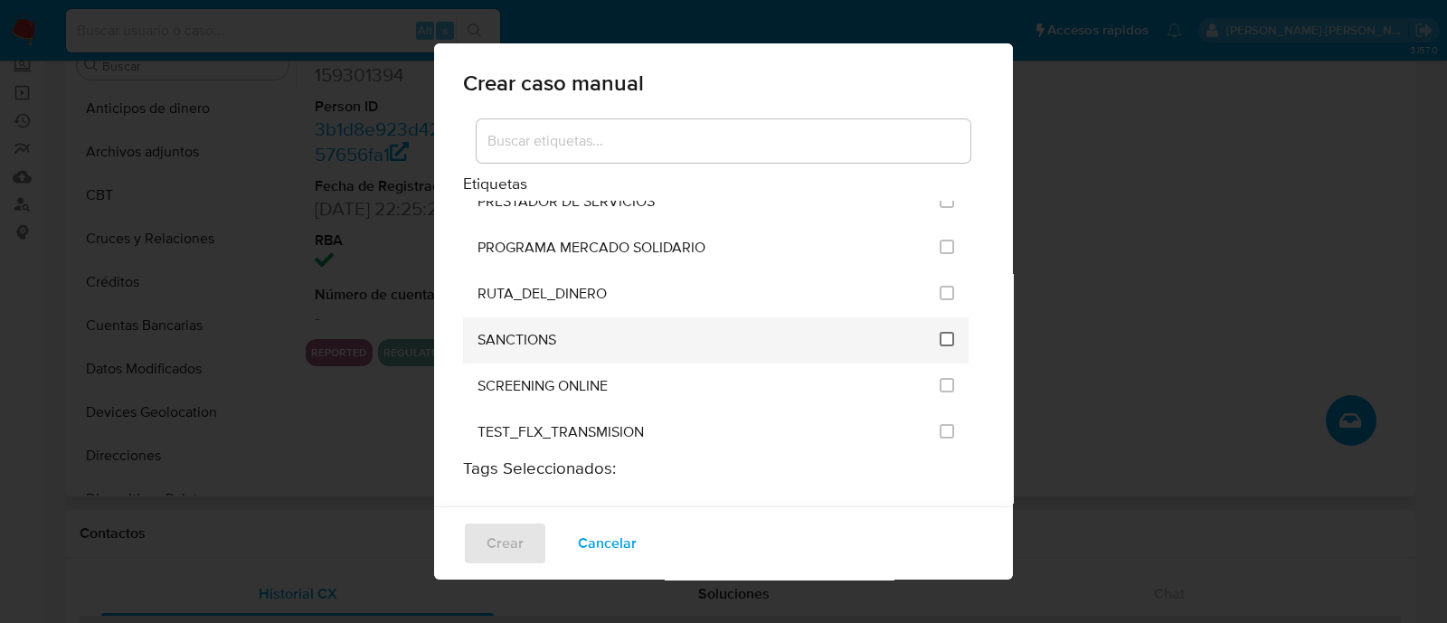
click at [940, 332] on input "2615" at bounding box center [947, 339] width 14 height 14
checkbox input "true"
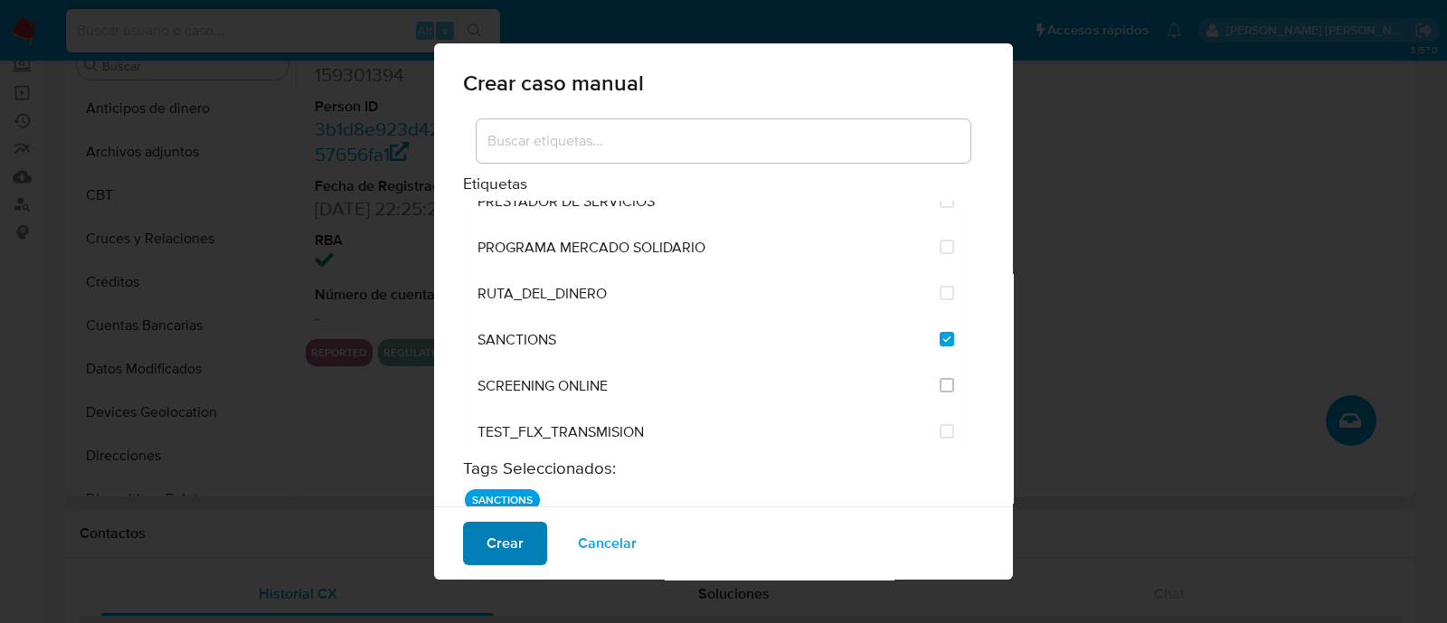
click at [523, 549] on button "Crear" at bounding box center [505, 543] width 84 height 43
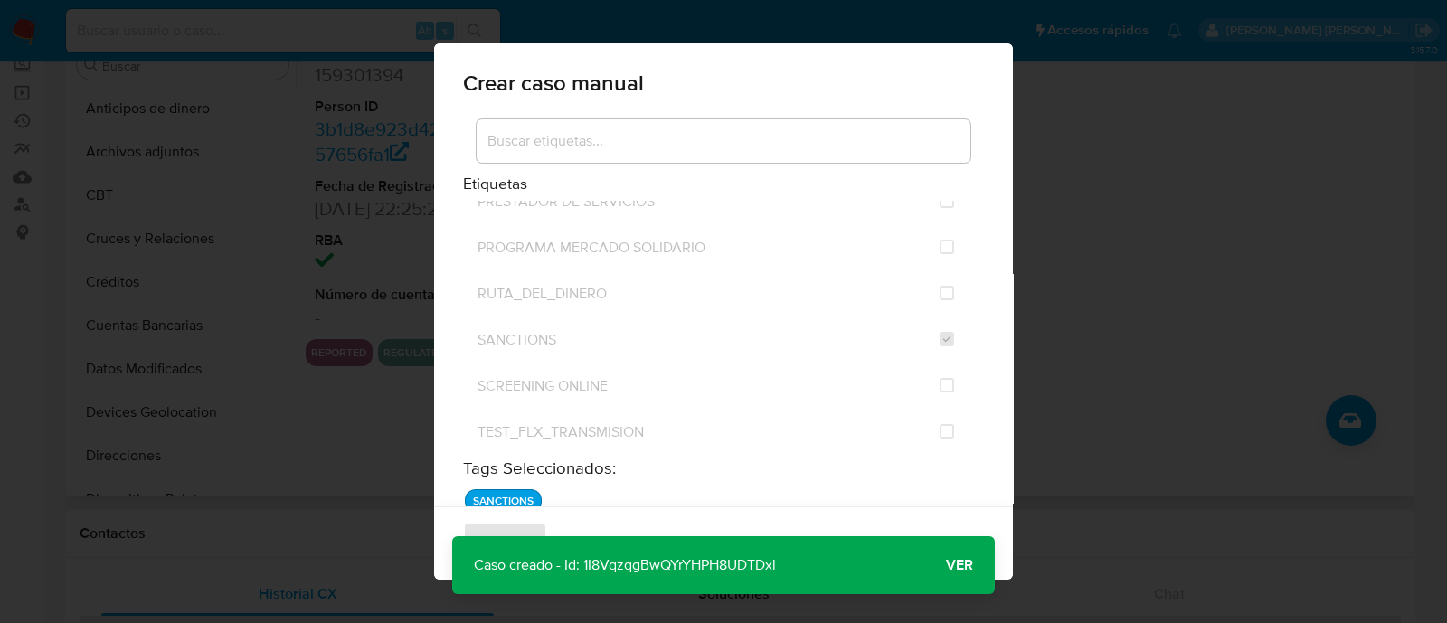
click at [954, 565] on span "Ver" at bounding box center [959, 565] width 27 height 0
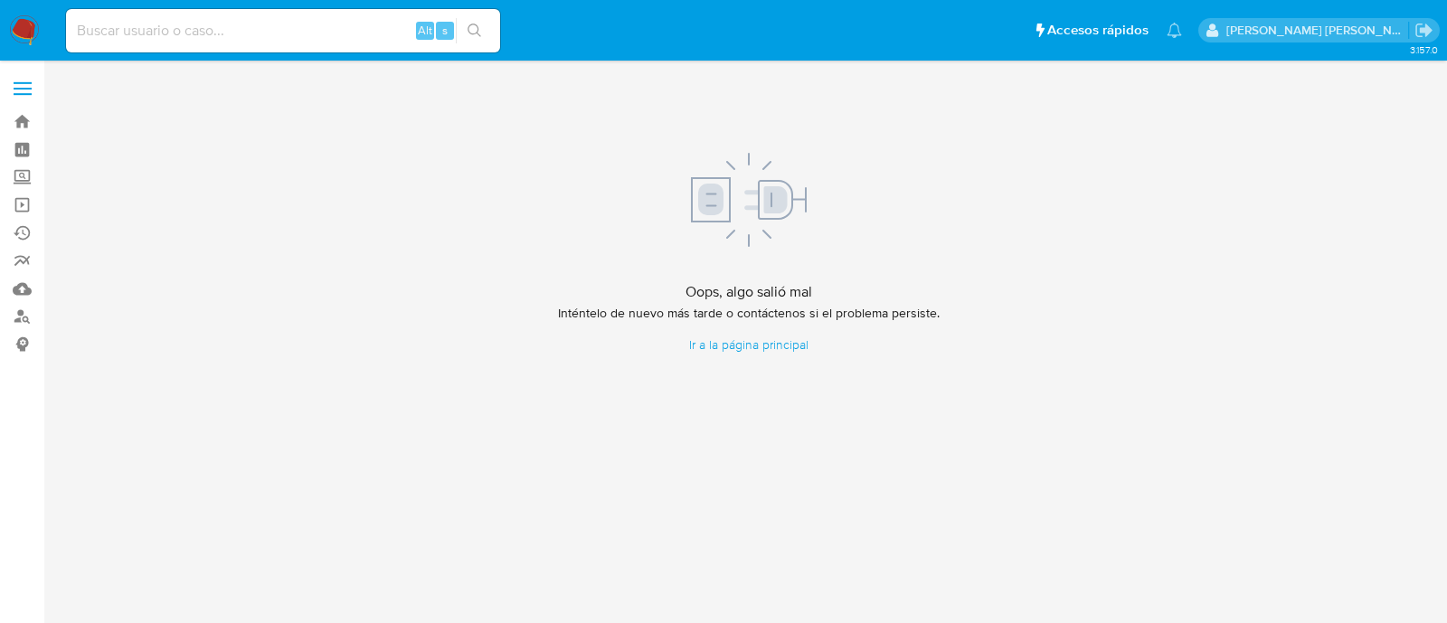
click at [319, 27] on input at bounding box center [283, 31] width 434 height 24
paste input "159301394"
type input "159301394"
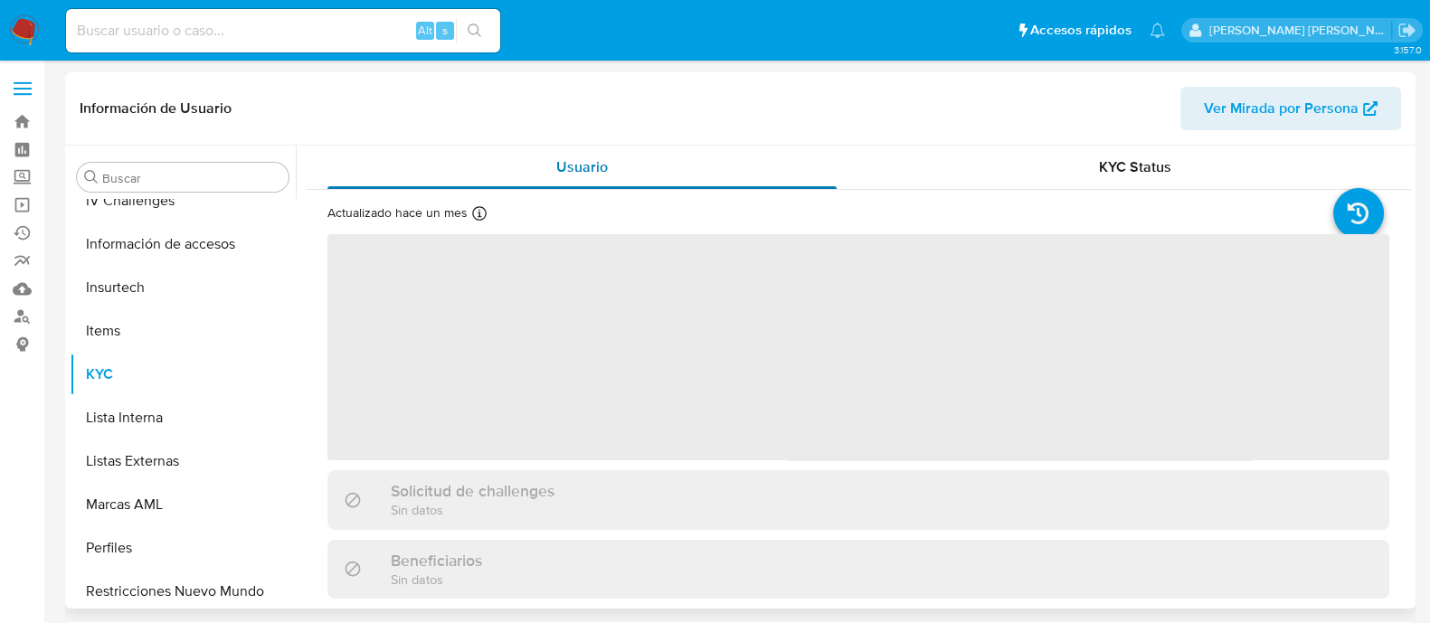
scroll to position [763, 0]
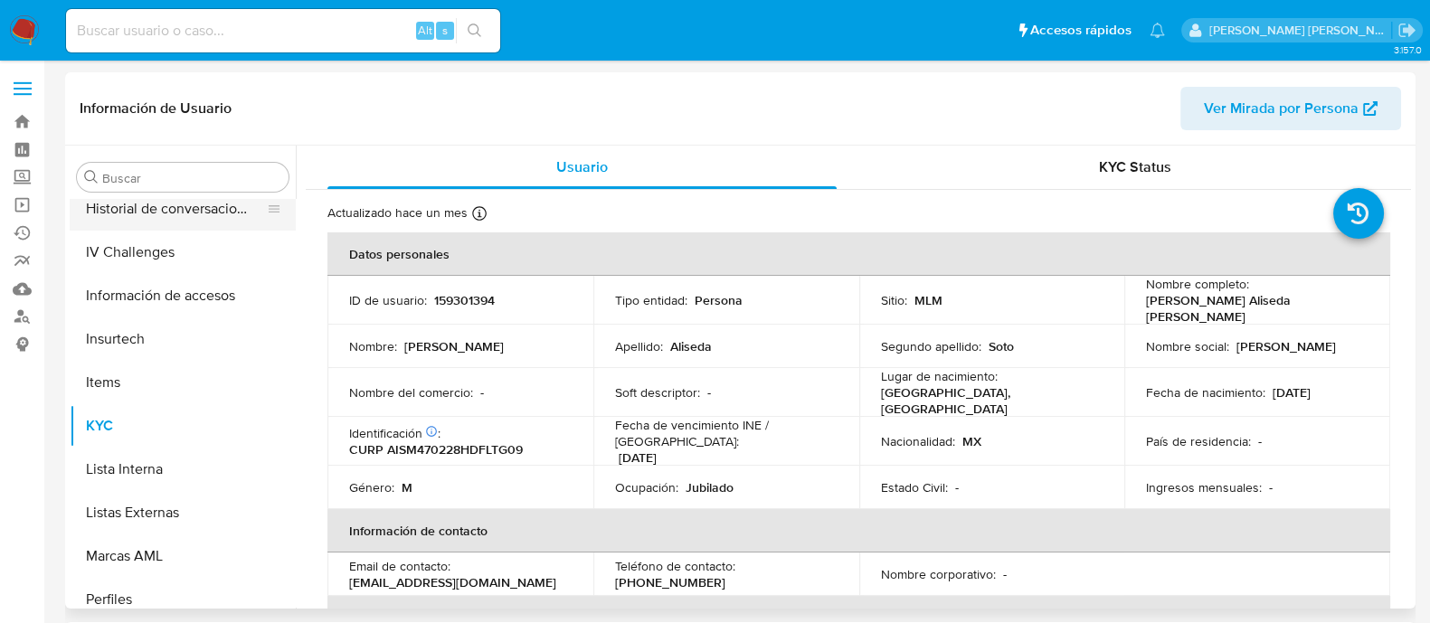
select select "10"
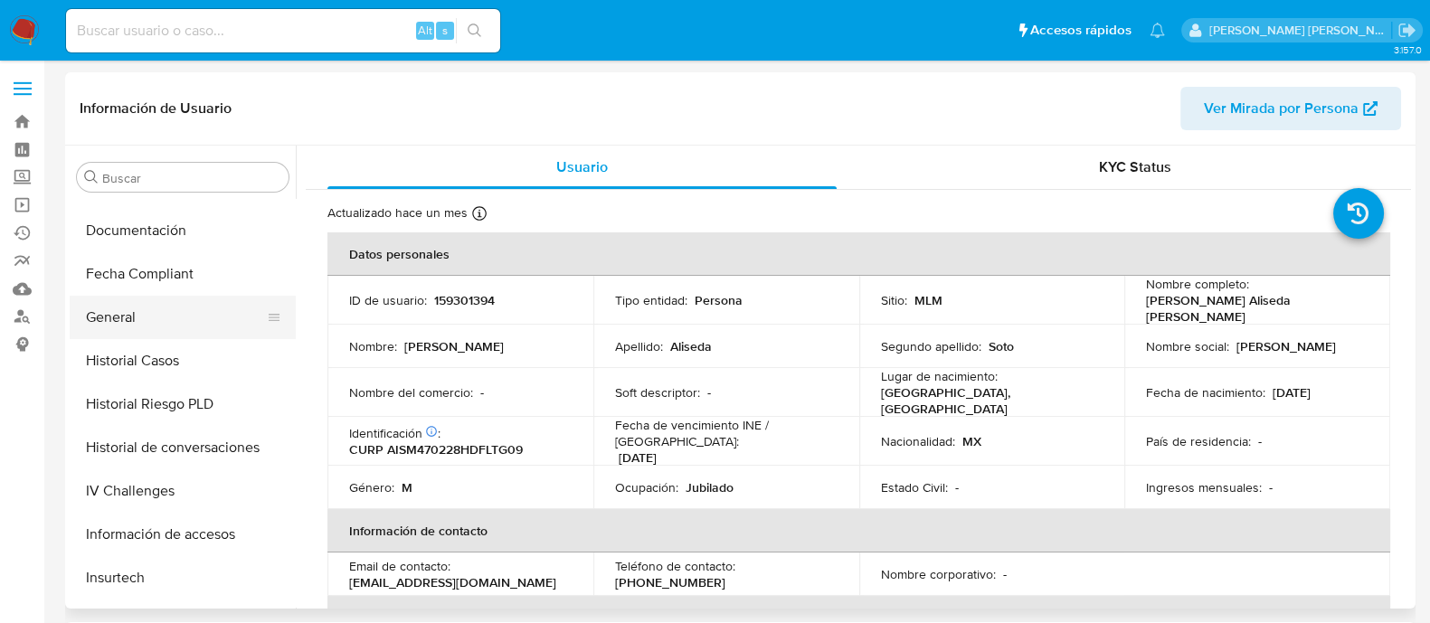
click at [132, 313] on button "General" at bounding box center [176, 317] width 212 height 43
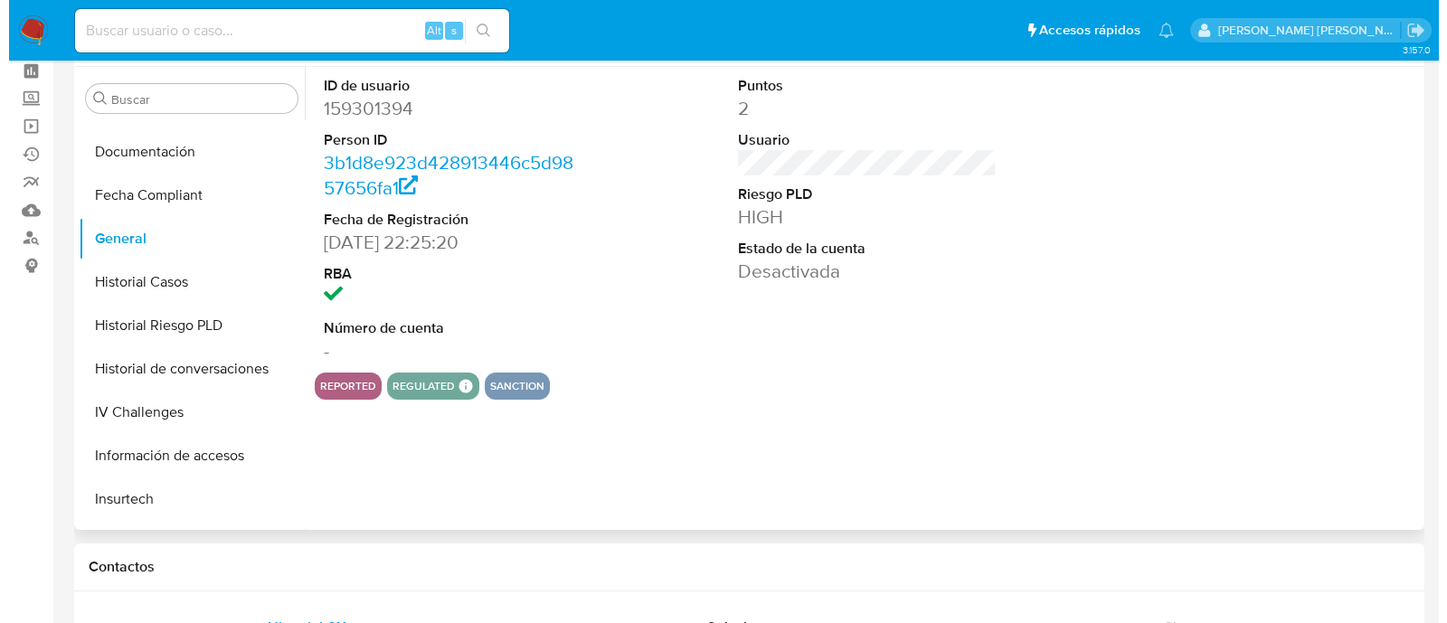
scroll to position [112, 0]
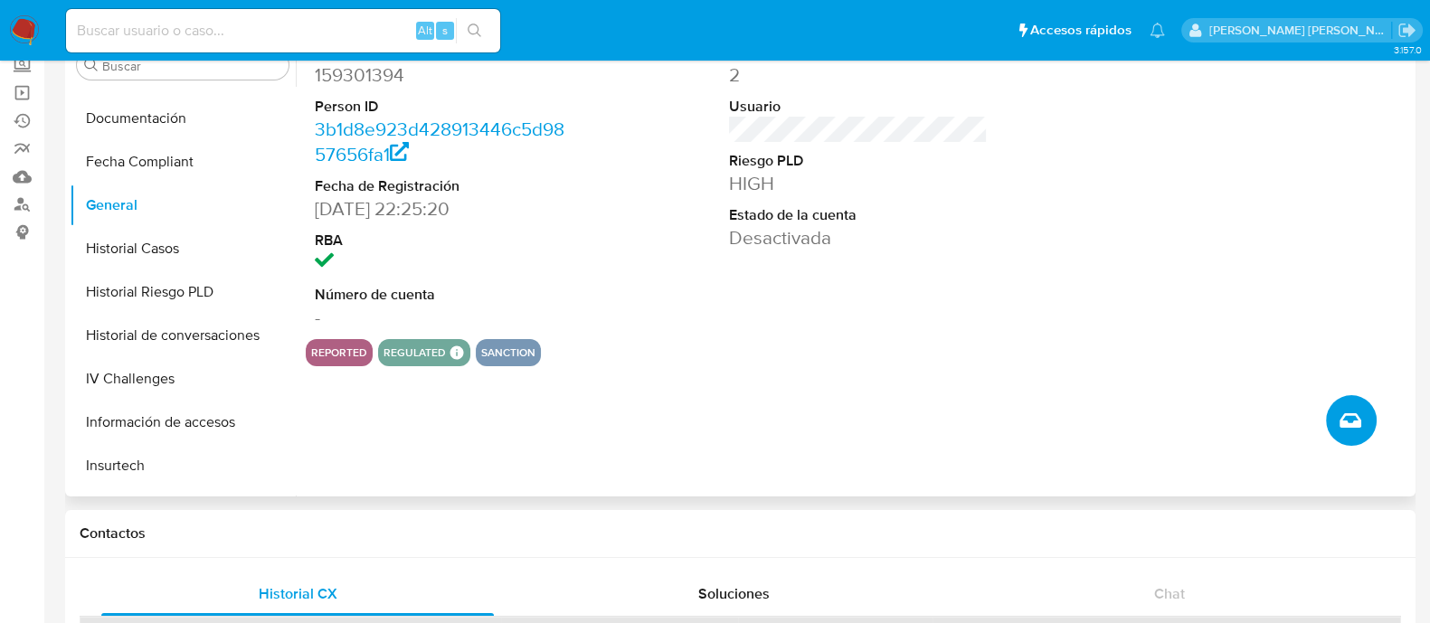
click at [1353, 411] on icon "Crear caso manual" at bounding box center [1350, 421] width 22 height 22
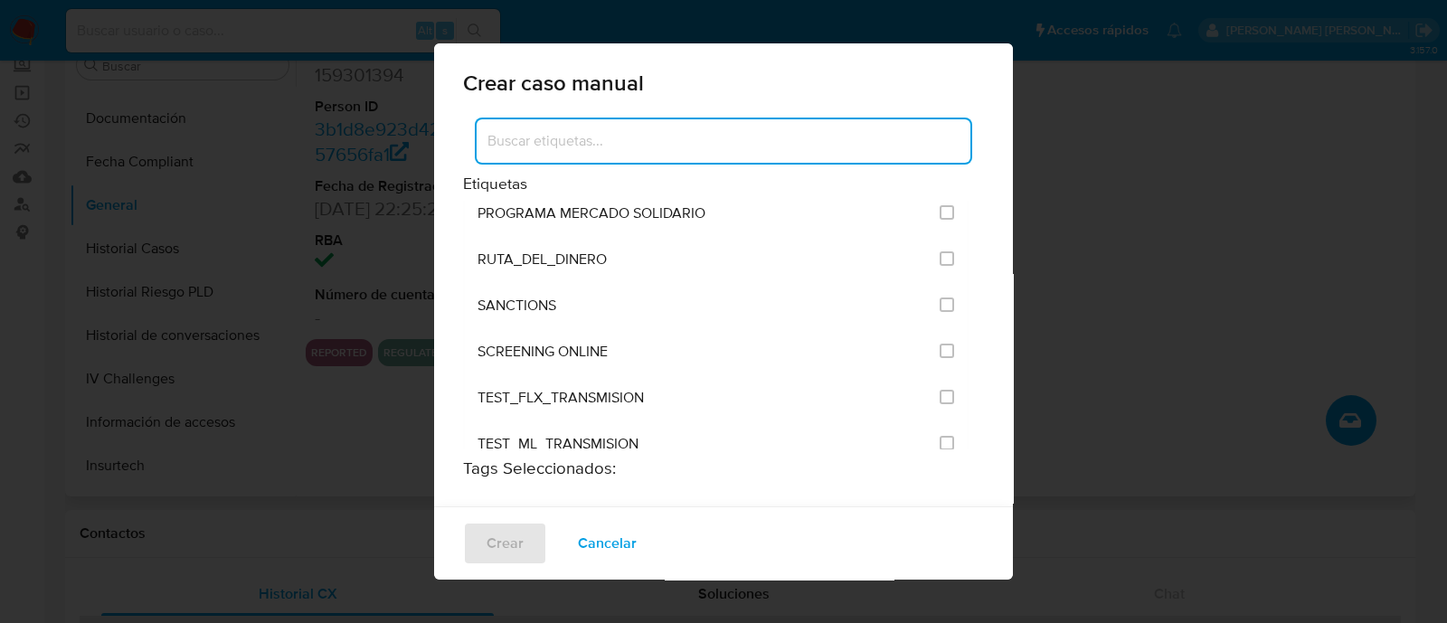
scroll to position [2374, 0]
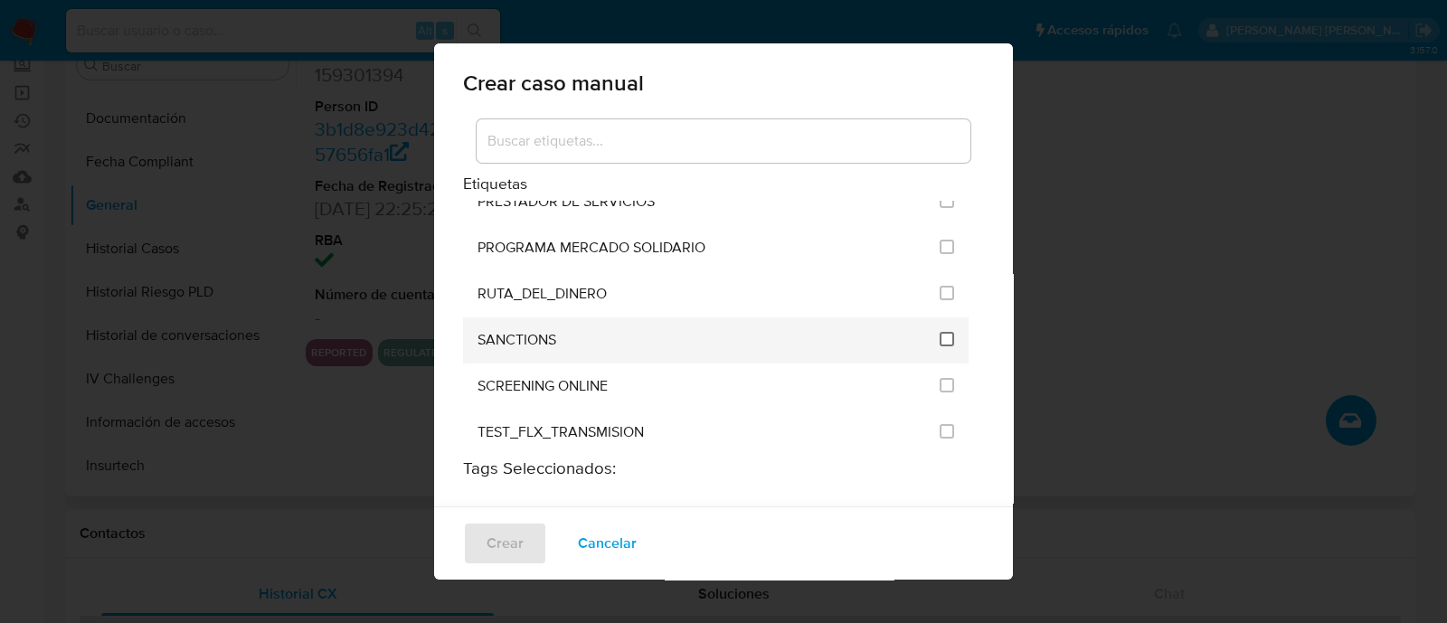
click at [940, 332] on input "2615" at bounding box center [947, 339] width 14 height 14
checkbox input "true"
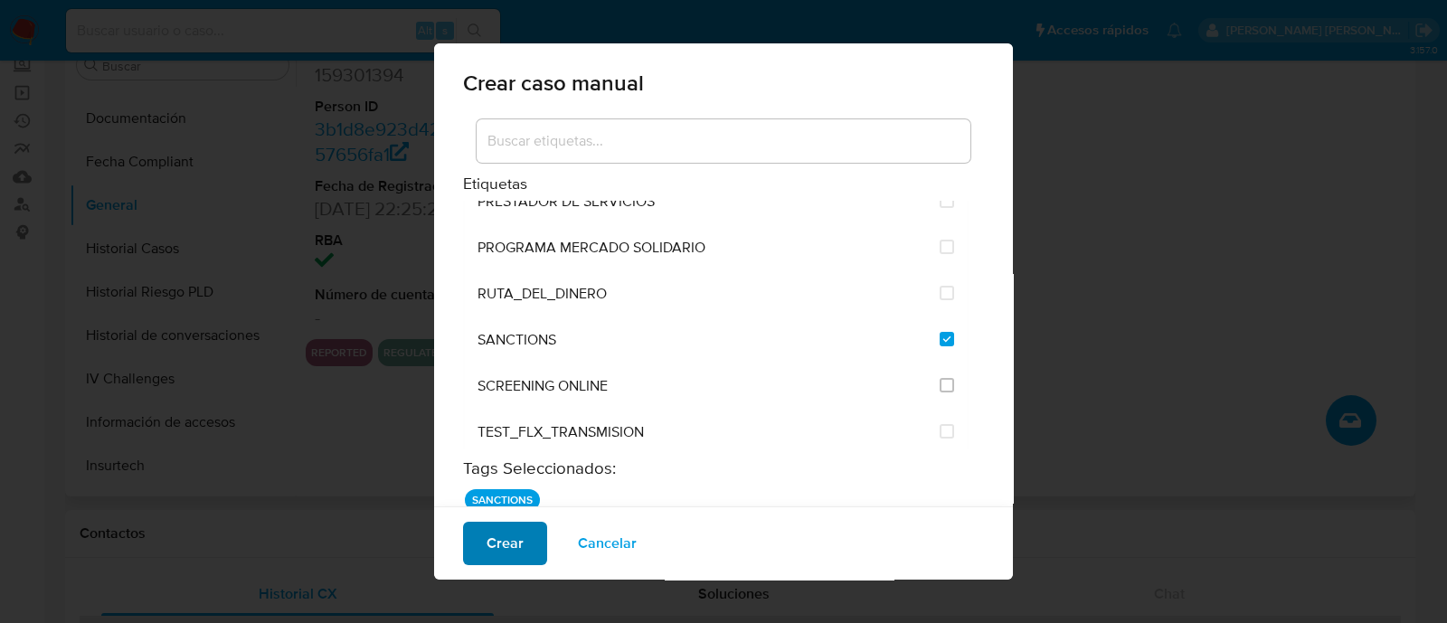
click at [480, 533] on button "Crear" at bounding box center [505, 543] width 84 height 43
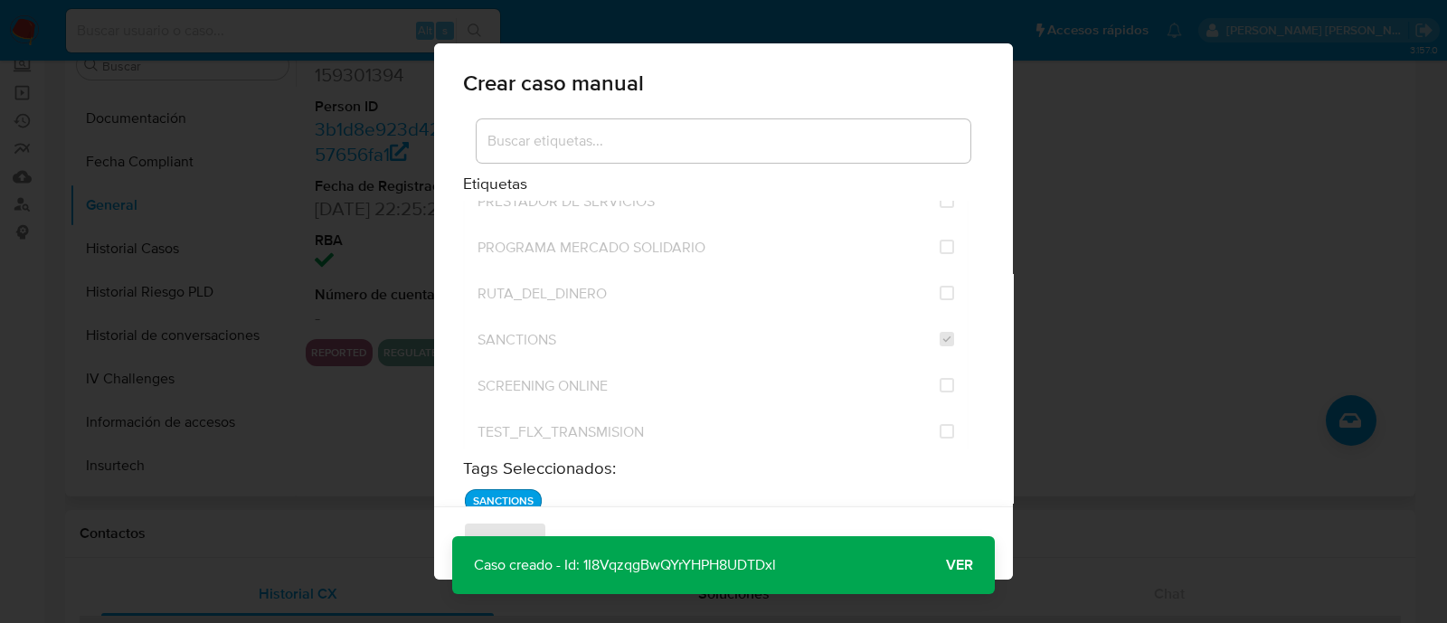
click at [966, 565] on span "Ver" at bounding box center [959, 565] width 27 height 0
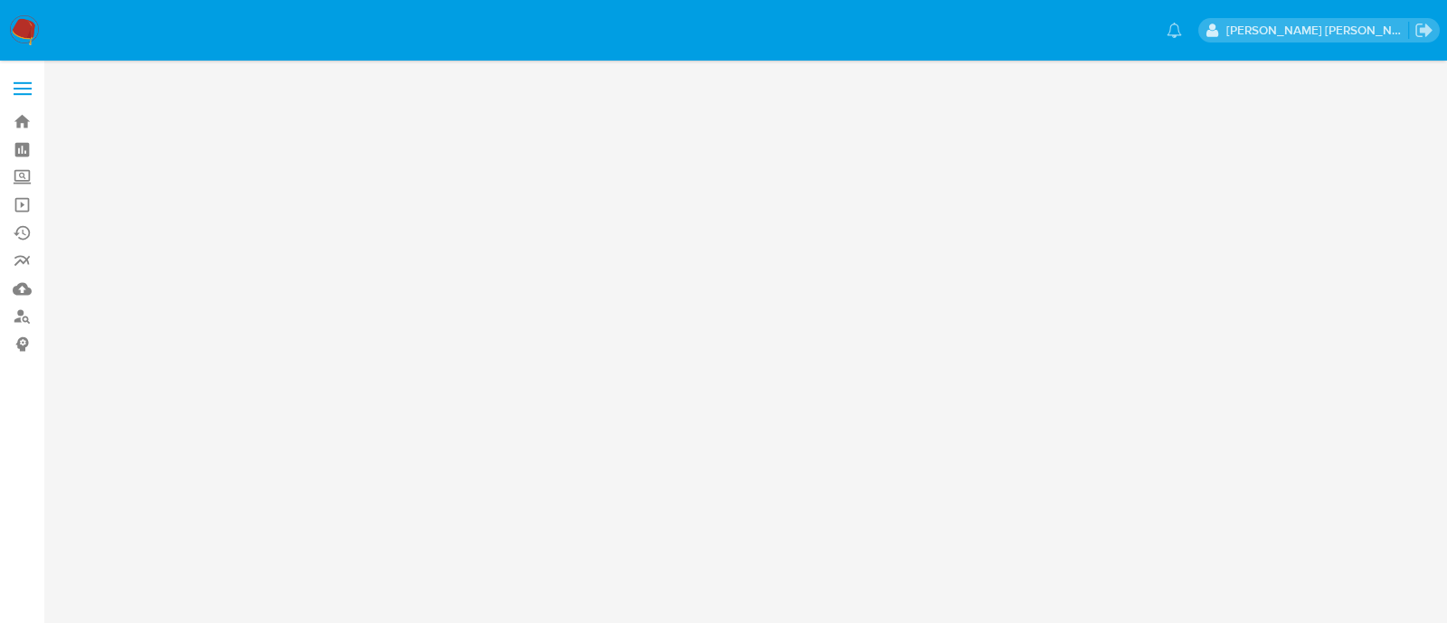
click at [496, 167] on main at bounding box center [723, 311] width 1447 height 623
click at [457, 184] on main at bounding box center [723, 311] width 1447 height 623
click at [714, 330] on main at bounding box center [723, 311] width 1447 height 623
click at [18, 171] on label "Screening" at bounding box center [107, 178] width 215 height 28
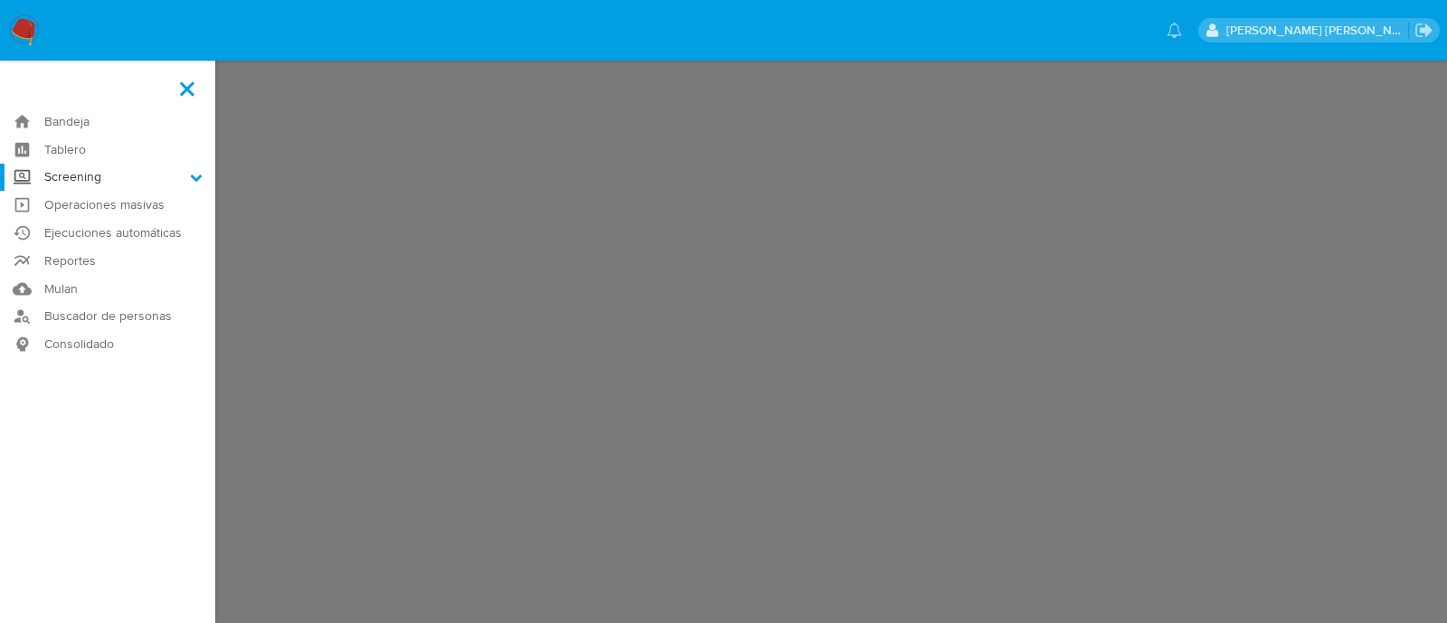
click at [0, 0] on input "Screening" at bounding box center [0, 0] width 0 height 0
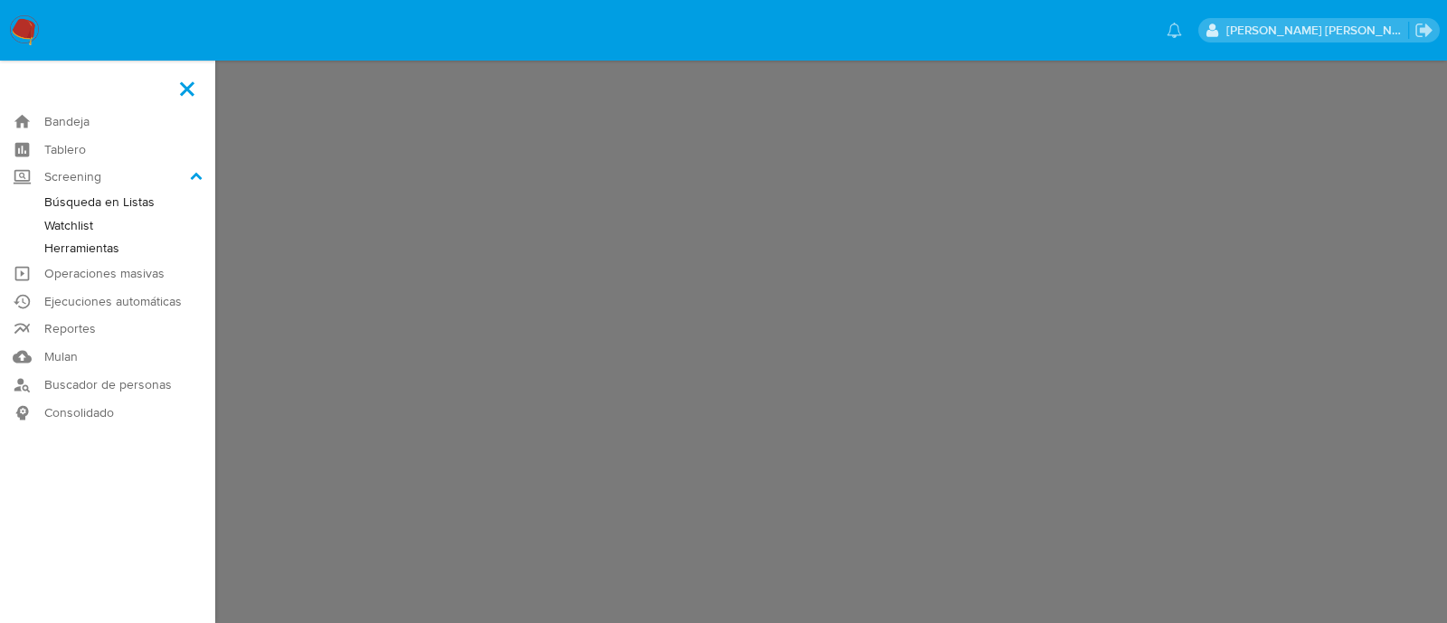
click at [96, 245] on link "Herramientas" at bounding box center [107, 248] width 215 height 23
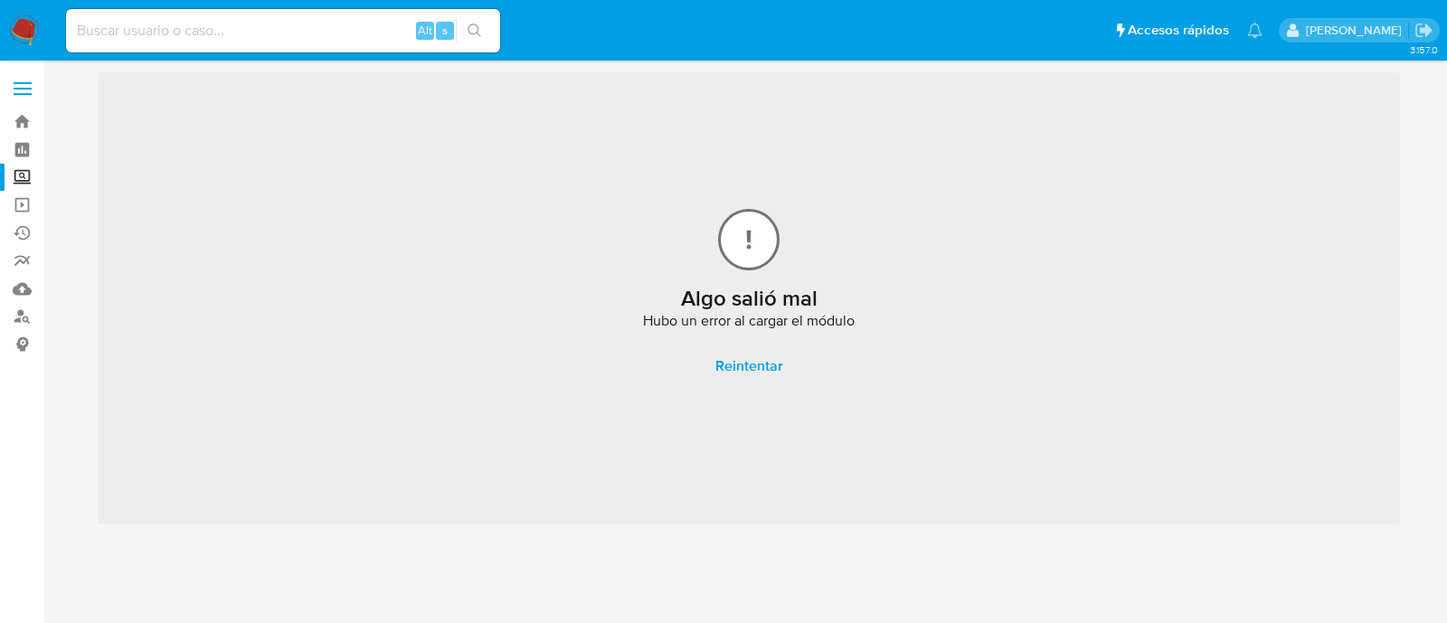
click at [293, 40] on input at bounding box center [283, 31] width 434 height 24
click at [18, 184] on label "Screening" at bounding box center [107, 178] width 215 height 28
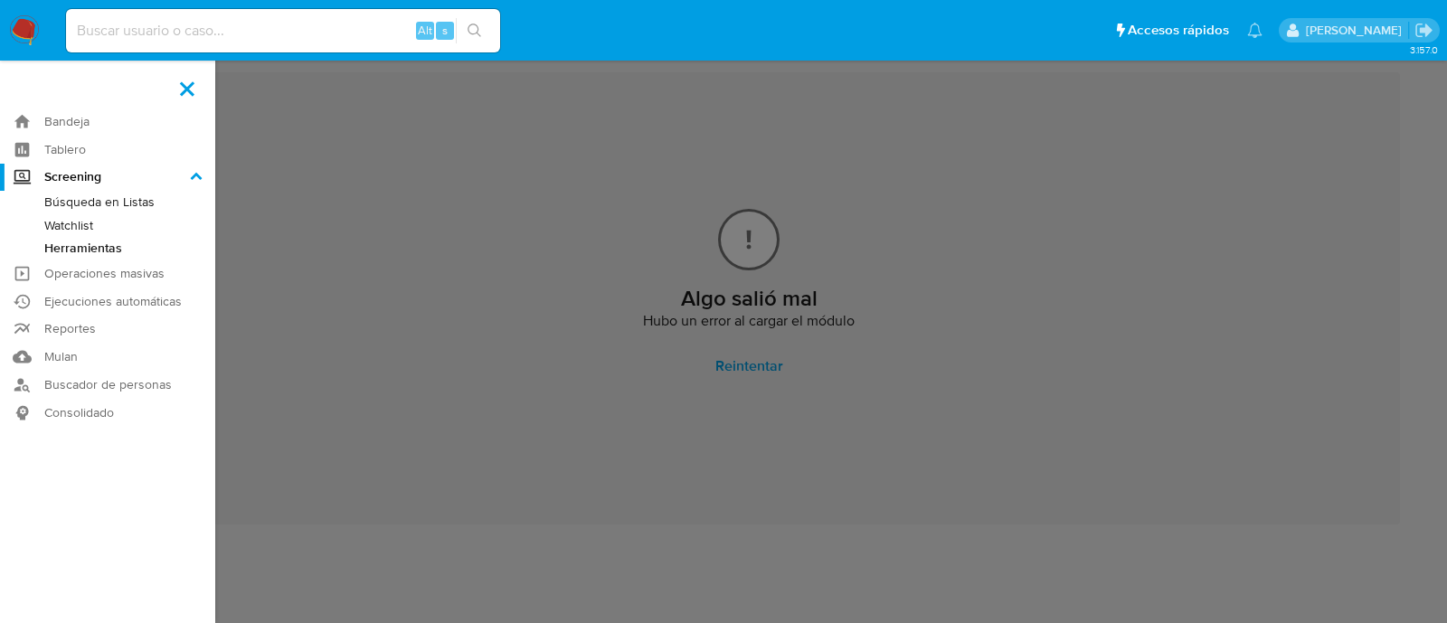
click at [0, 0] on input "Screening" at bounding box center [0, 0] width 0 height 0
click at [175, 42] on div "Alt s" at bounding box center [283, 30] width 434 height 43
click at [80, 227] on link "Watchlist" at bounding box center [107, 225] width 215 height 23
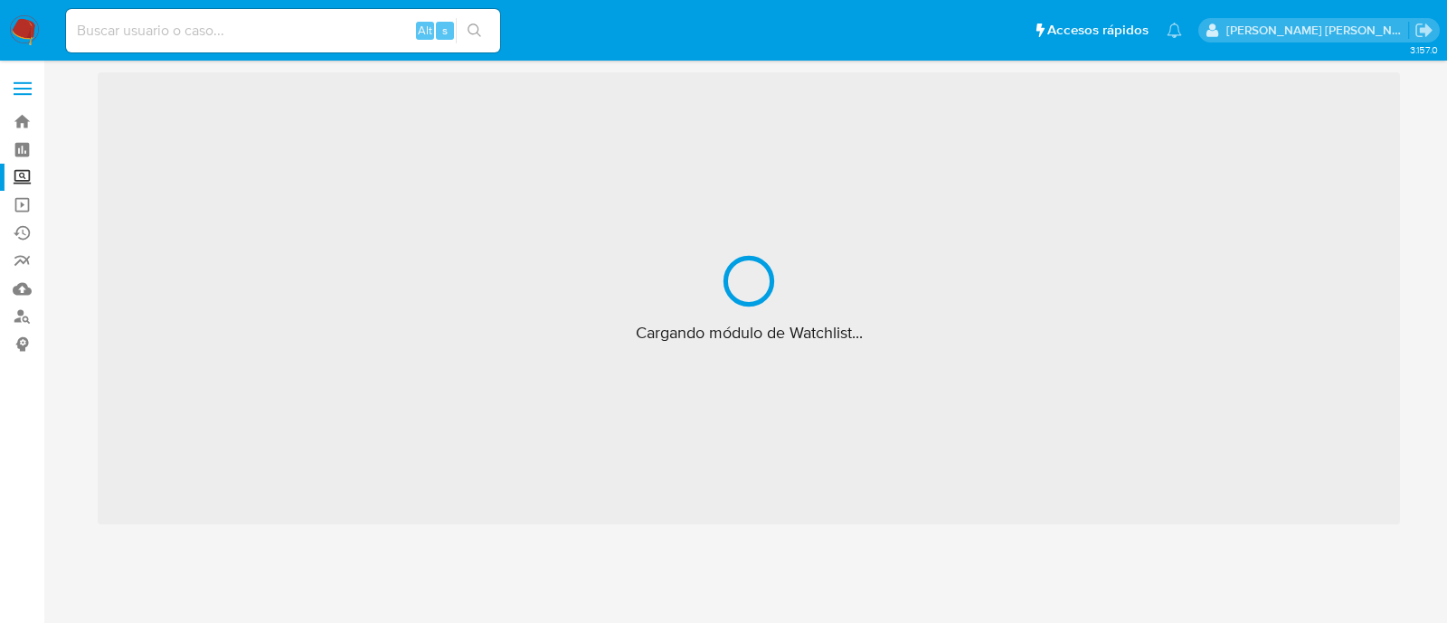
click at [9, 177] on label "Screening" at bounding box center [107, 178] width 215 height 28
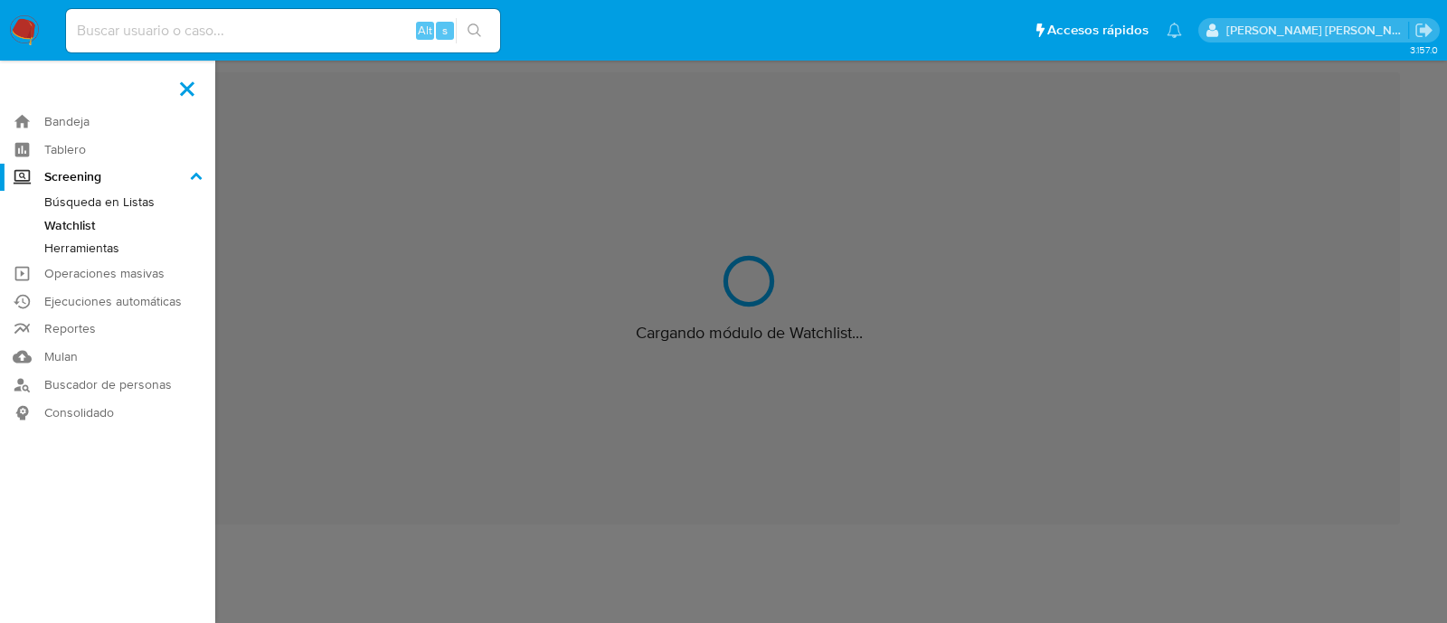
click at [0, 0] on input "Screening" at bounding box center [0, 0] width 0 height 0
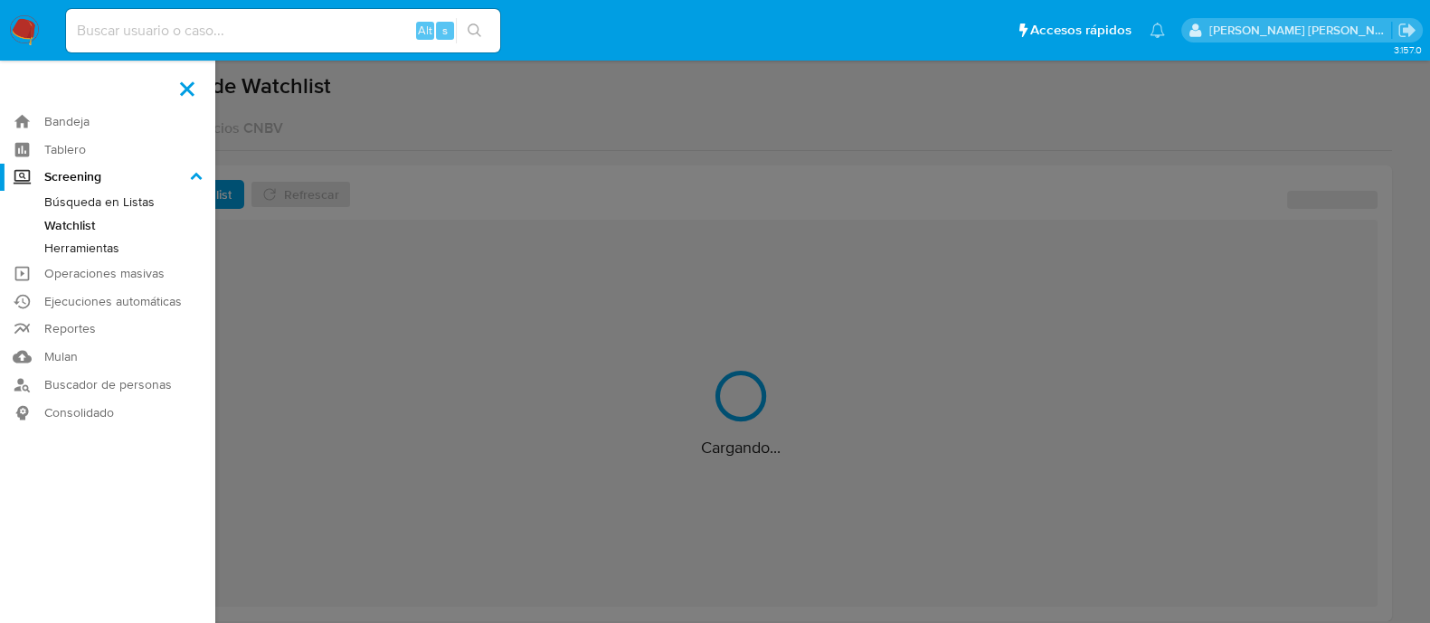
click at [72, 253] on link "Herramientas" at bounding box center [107, 248] width 215 height 23
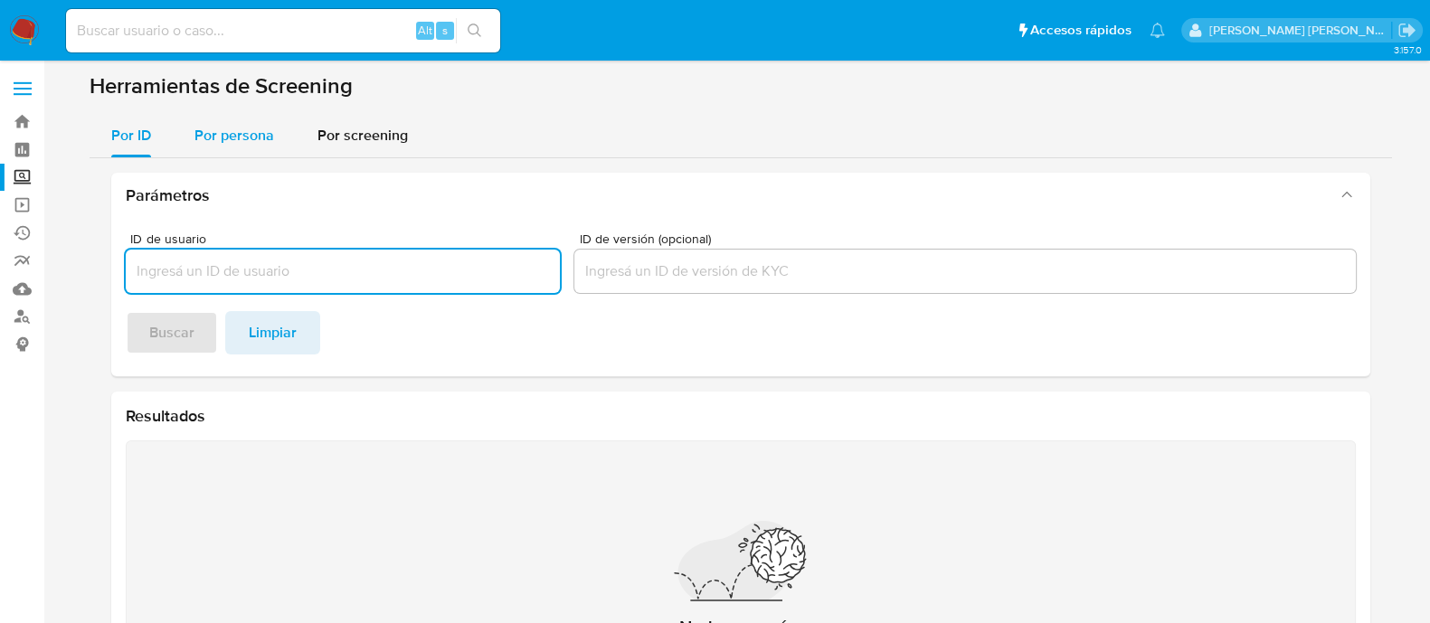
click at [241, 144] on span "Por persona" at bounding box center [234, 135] width 80 height 21
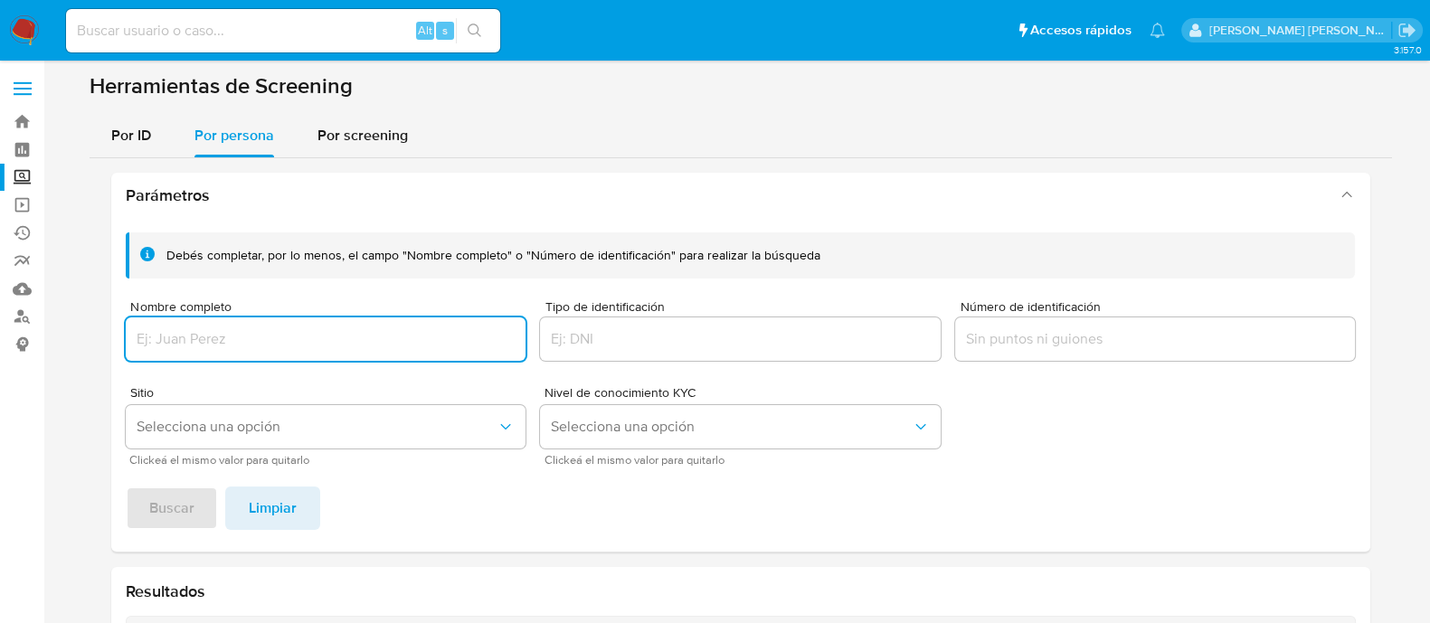
paste input "[PERSON_NAME] DE [PERSON_NAME]"
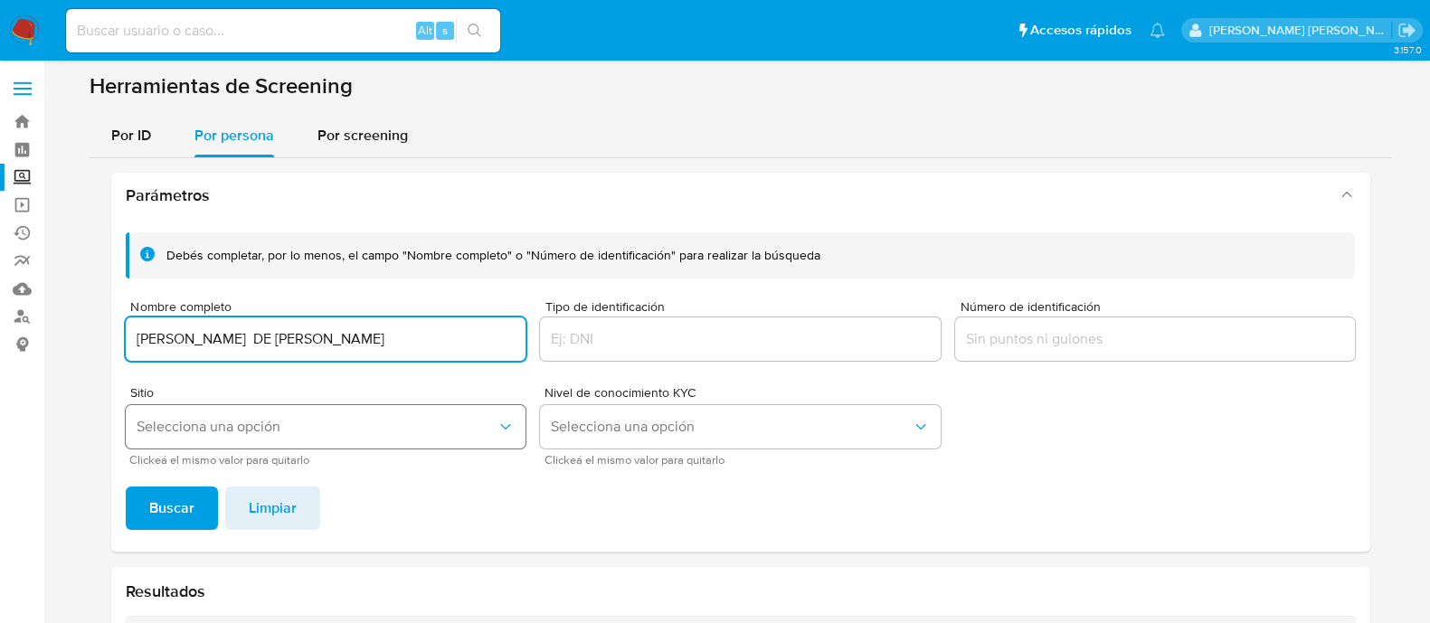
type input "[PERSON_NAME] DE [PERSON_NAME]"
click at [307, 434] on span "Selecciona una opción" at bounding box center [317, 427] width 361 height 18
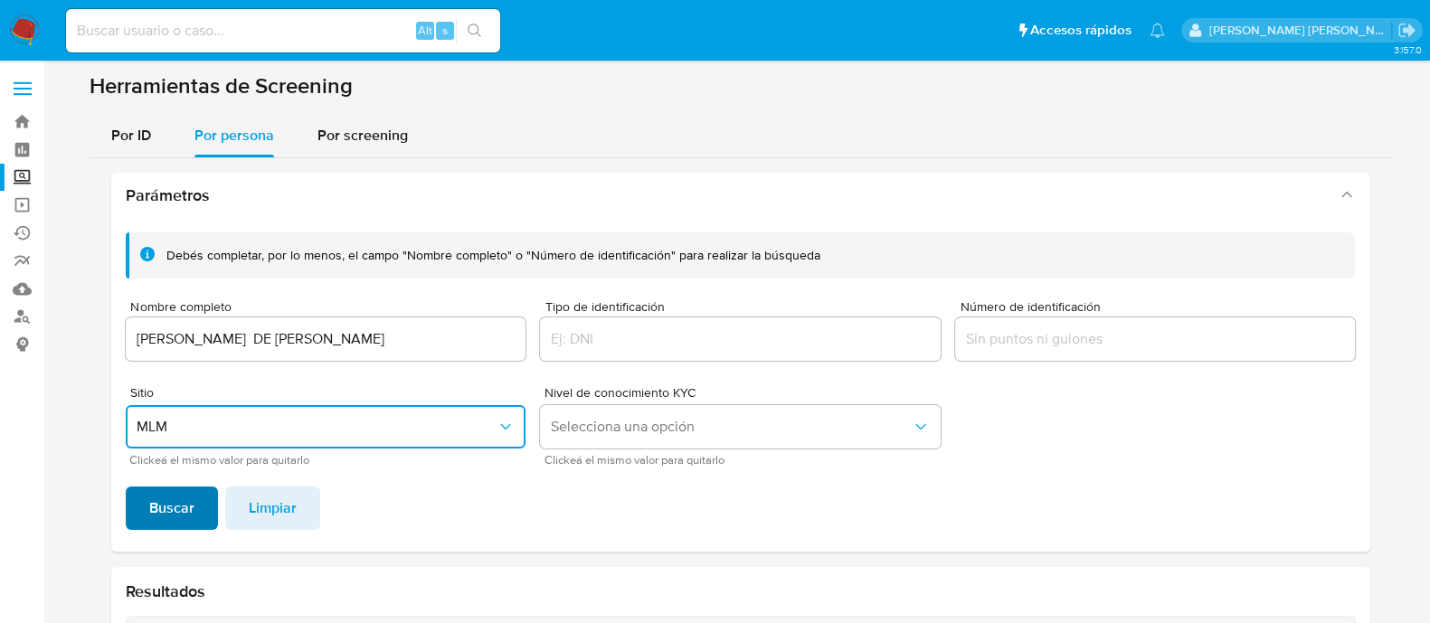
click at [203, 501] on button "Buscar" at bounding box center [172, 507] width 92 height 43
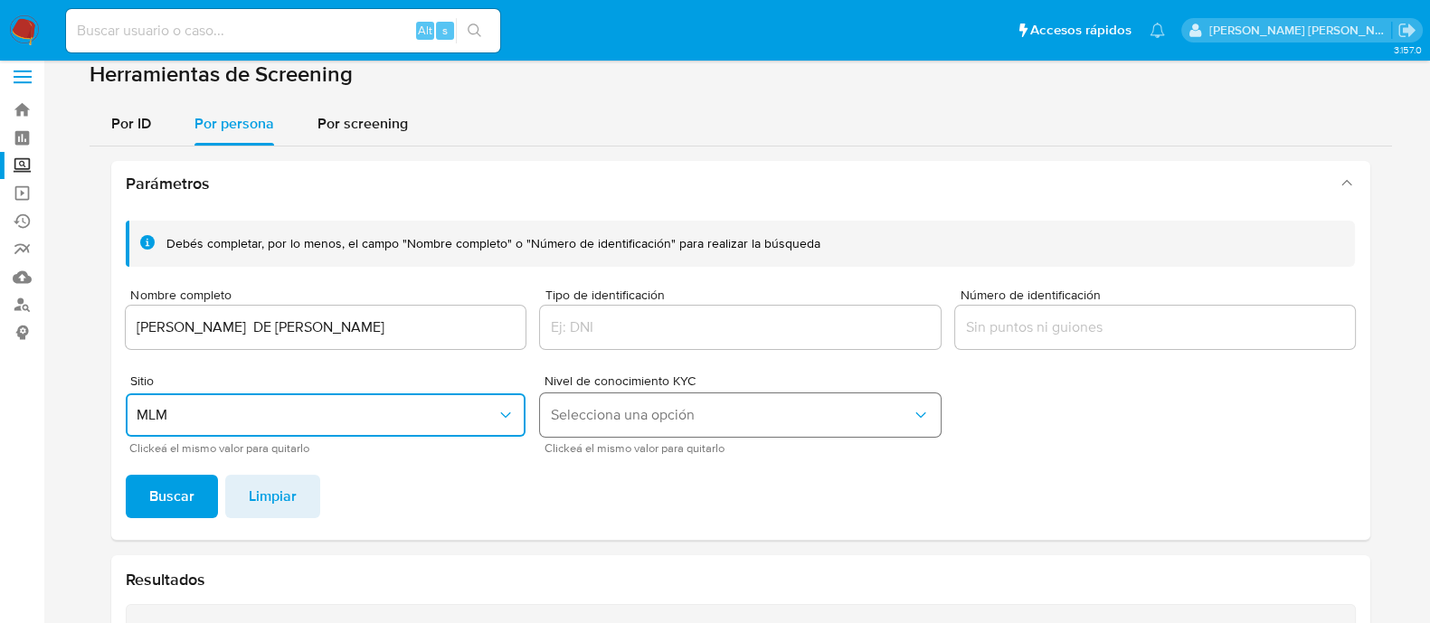
scroll to position [9, 0]
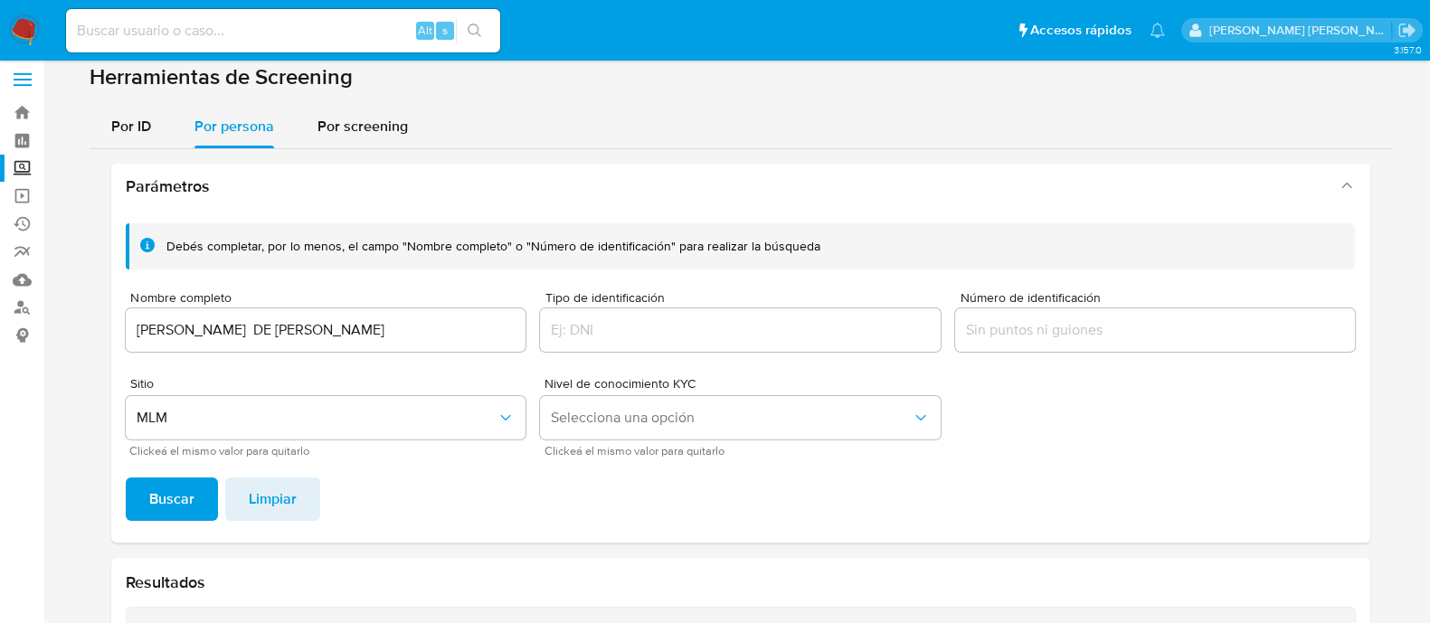
click at [307, 42] on div "Alt s" at bounding box center [283, 30] width 434 height 43
click at [289, 37] on input at bounding box center [283, 31] width 434 height 24
paste input "48583462"
type input "48583462"
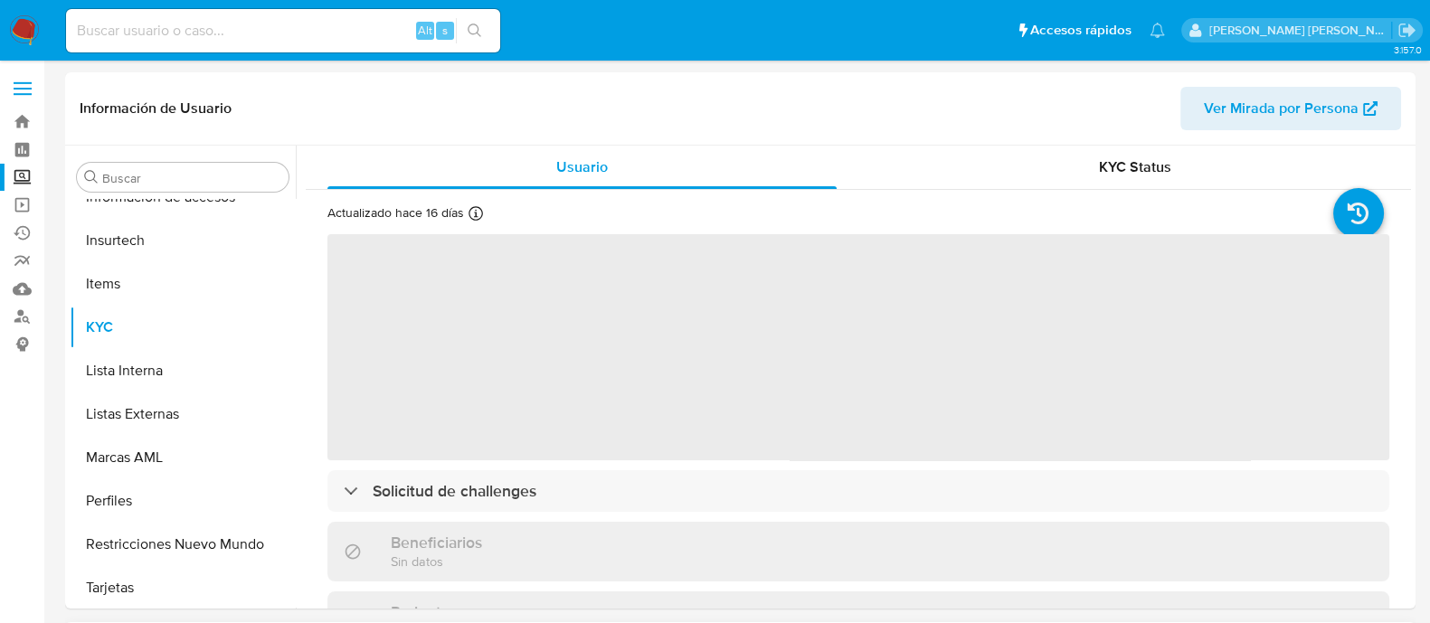
scroll to position [763, 0]
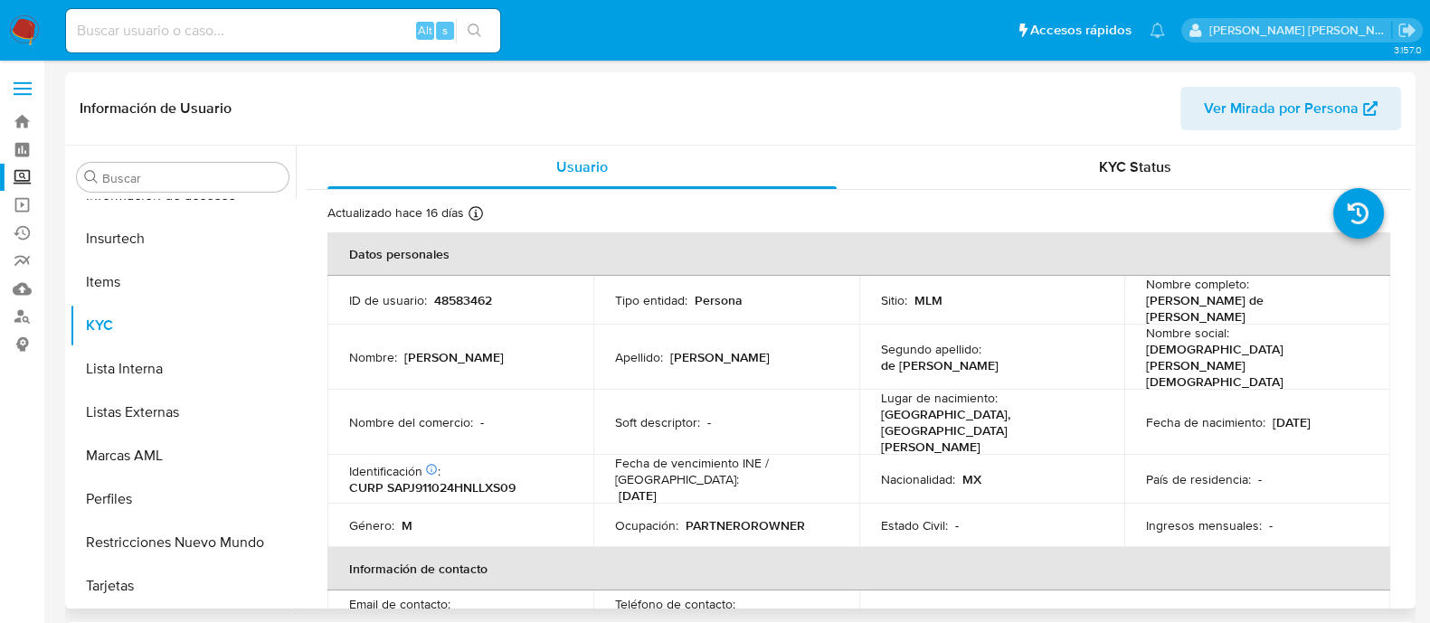
select select "10"
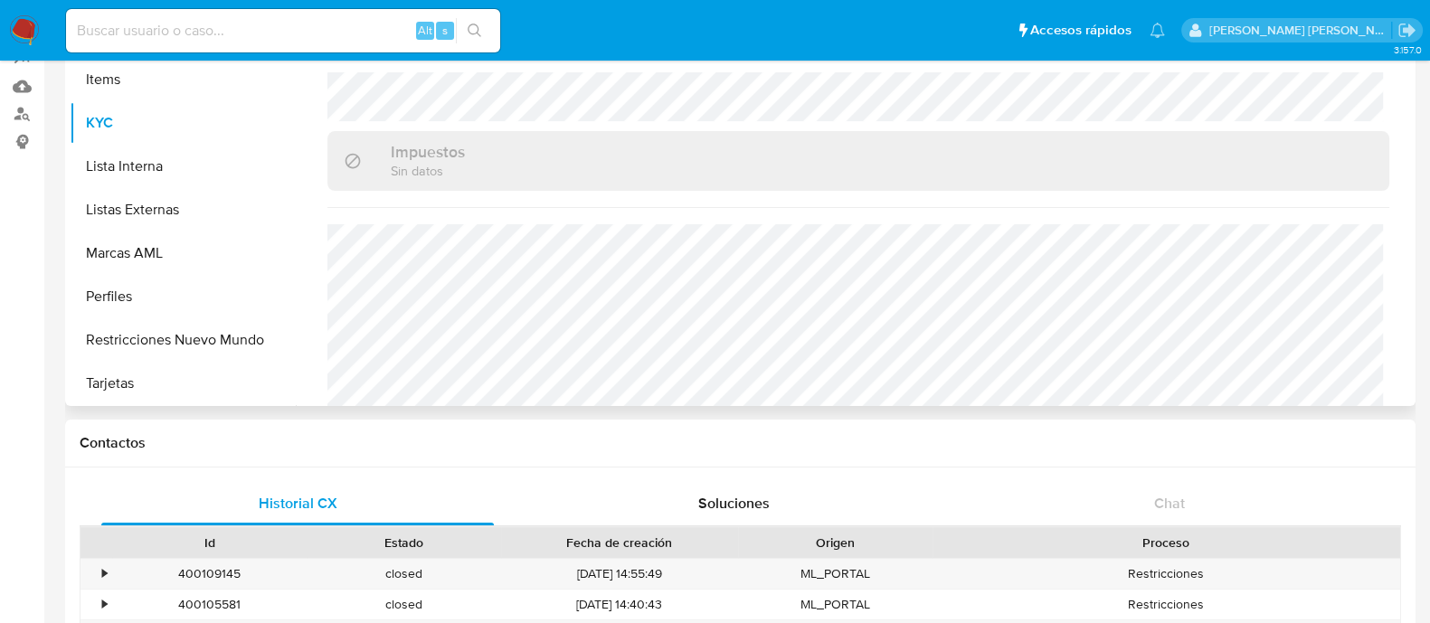
scroll to position [0, 0]
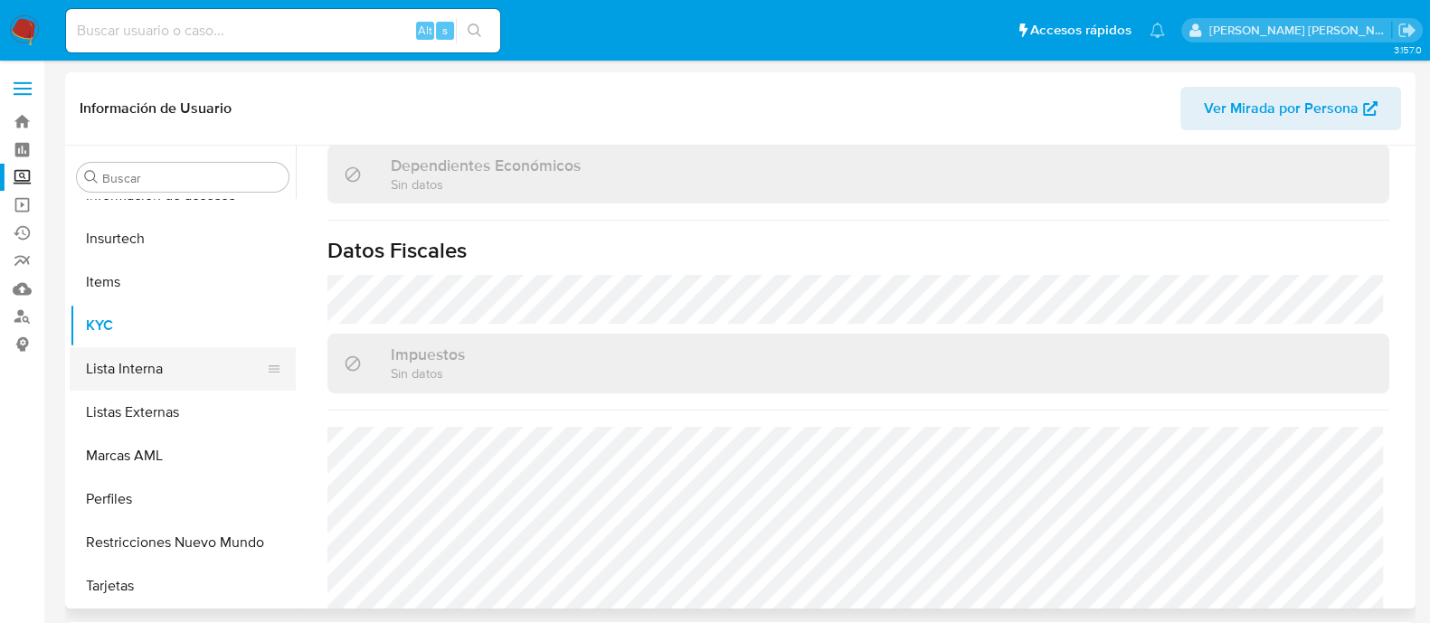
click at [194, 362] on button "Lista Interna" at bounding box center [176, 368] width 212 height 43
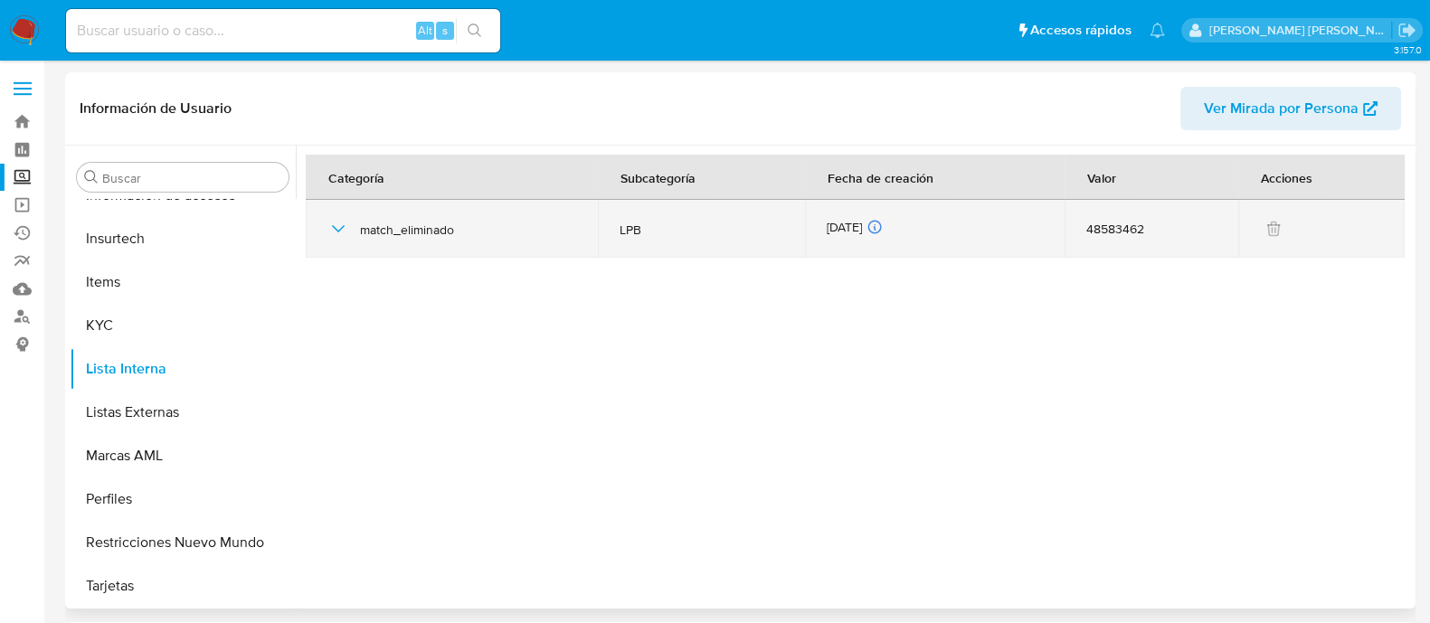
click at [350, 231] on div "match_eliminado" at bounding box center [451, 229] width 249 height 58
click at [342, 227] on icon "button" at bounding box center [338, 228] width 13 height 7
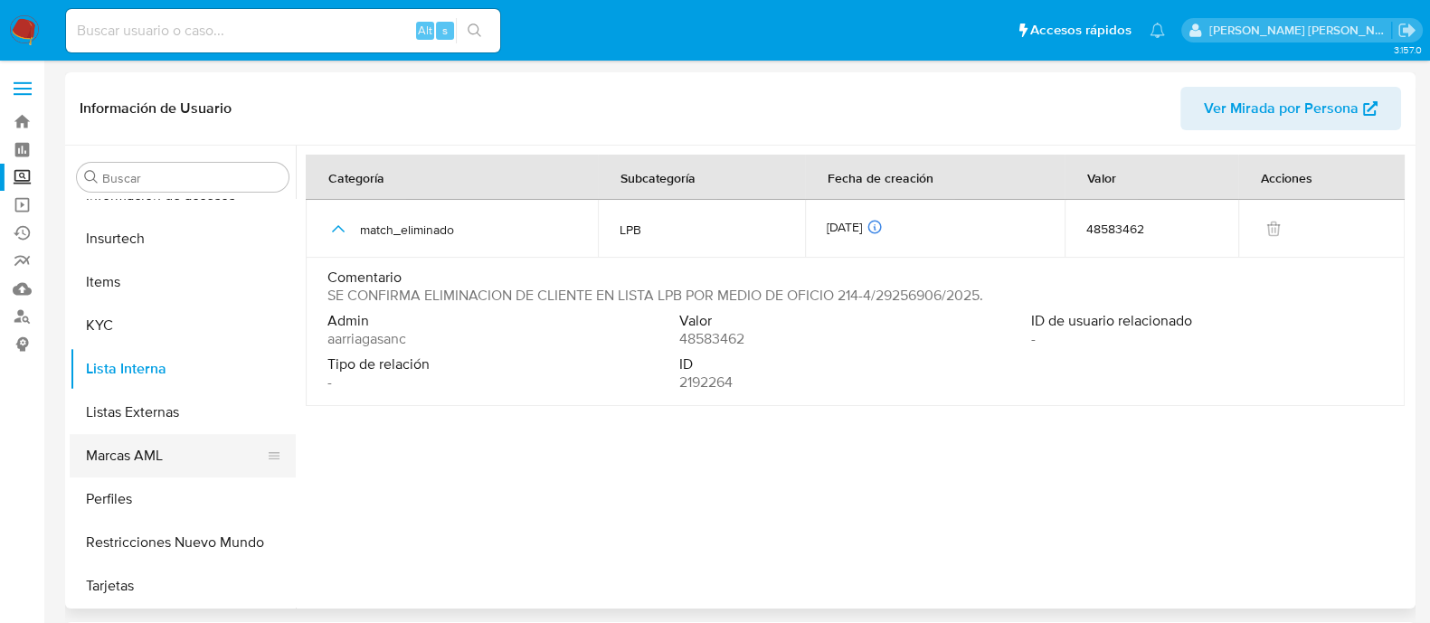
scroll to position [112, 0]
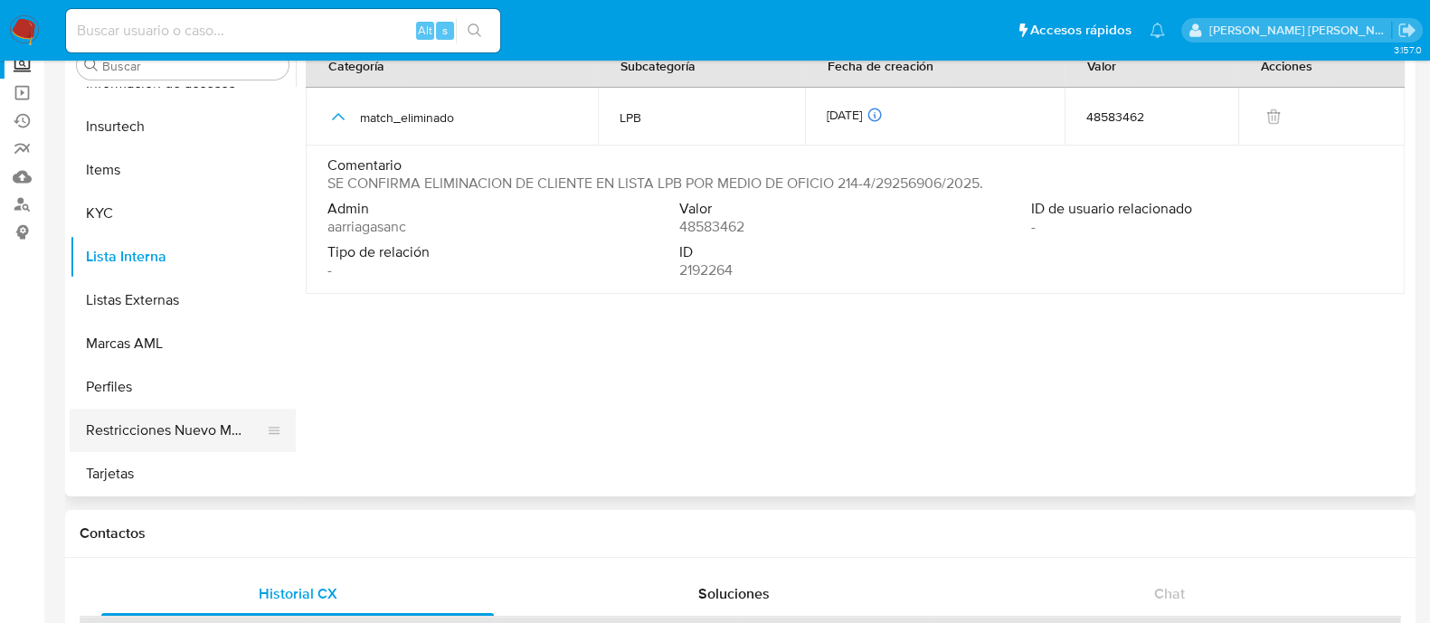
click at [183, 415] on button "Restricciones Nuevo Mundo" at bounding box center [176, 430] width 212 height 43
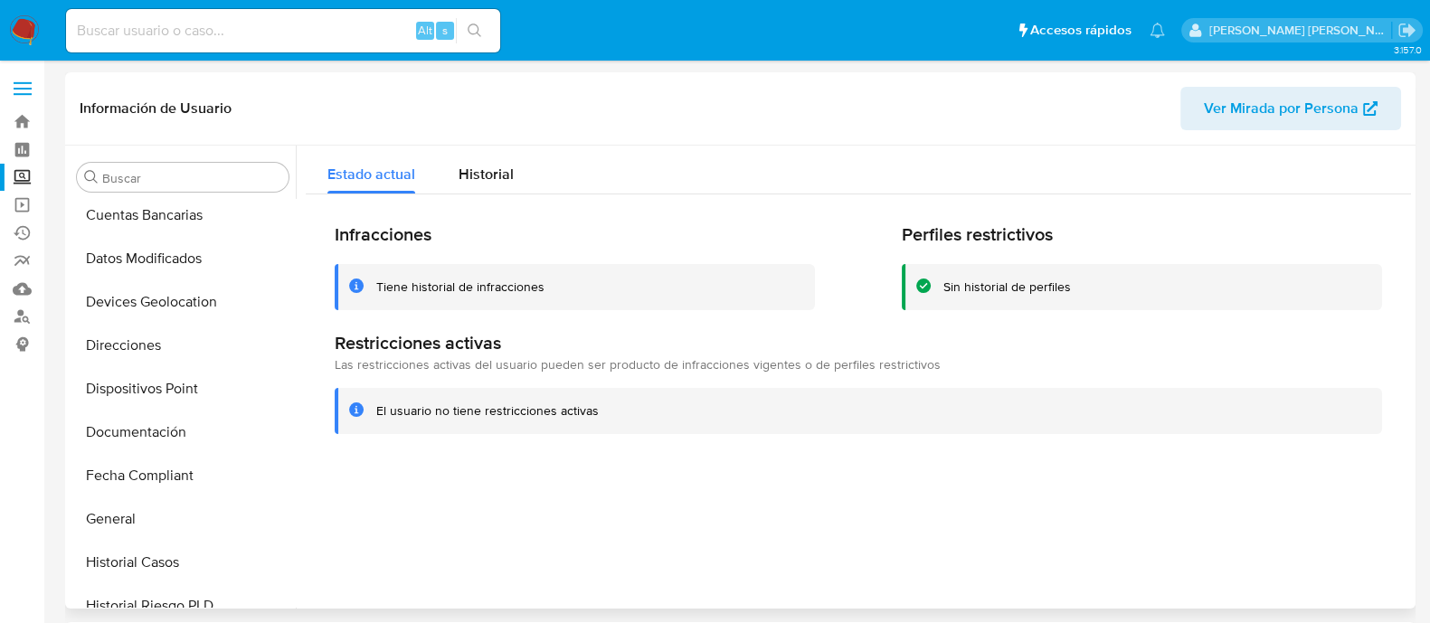
scroll to position [225, 0]
click at [130, 496] on button "General" at bounding box center [176, 516] width 212 height 43
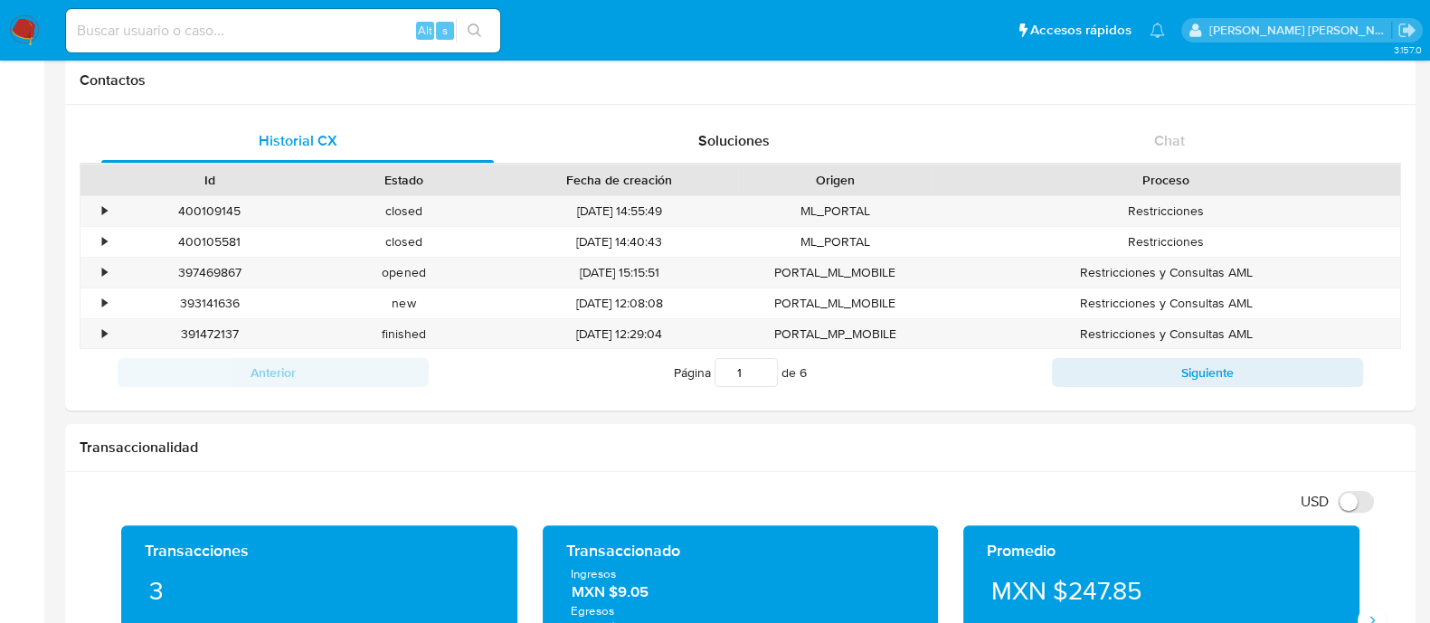
scroll to position [903, 0]
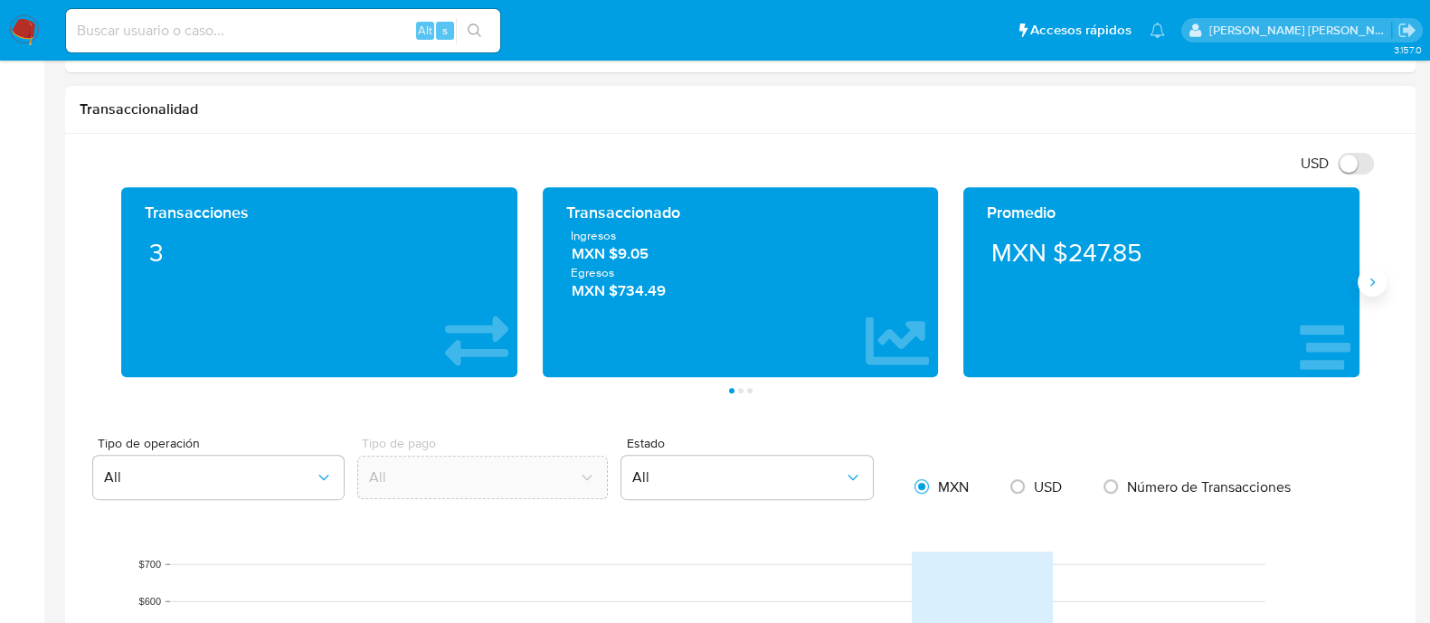
click at [1367, 283] on icon "Siguiente" at bounding box center [1371, 282] width 14 height 14
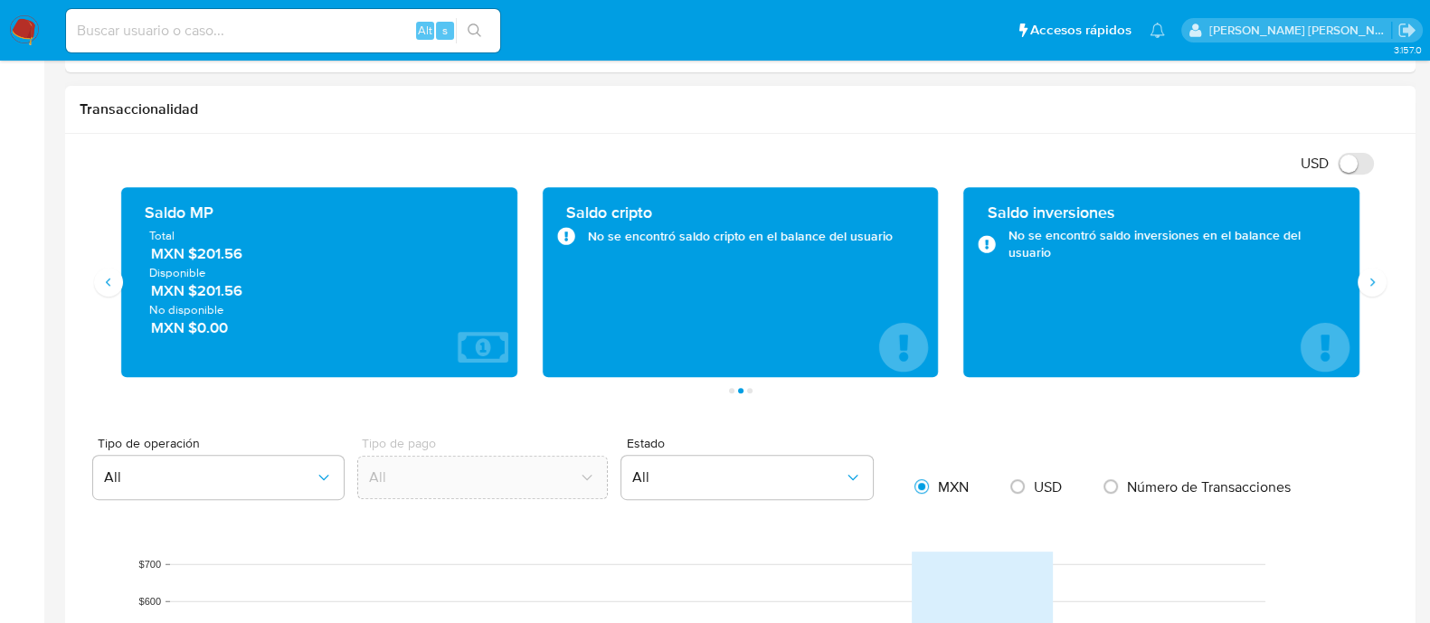
drag, startPoint x: 245, startPoint y: 260, endPoint x: 187, endPoint y: 258, distance: 57.9
click at [187, 258] on span "MXN $201.56" at bounding box center [320, 253] width 338 height 21
